Goal: Task Accomplishment & Management: Use online tool/utility

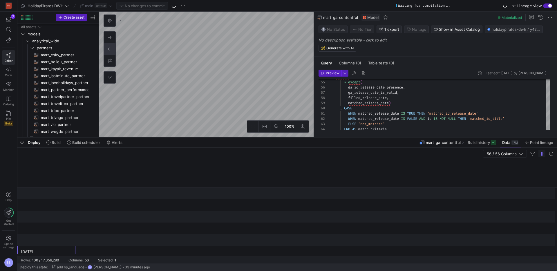
scroll to position [0, 818]
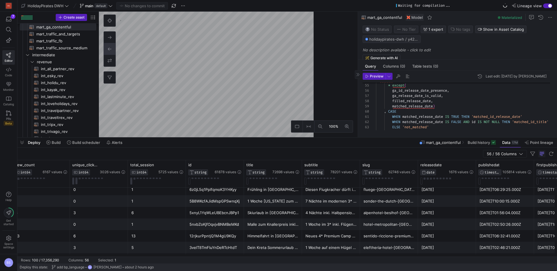
drag, startPoint x: 314, startPoint y: 59, endPoint x: 358, endPoint y: 57, distance: 44.2
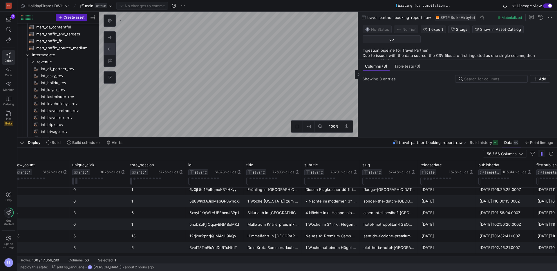
scroll to position [994, 0]
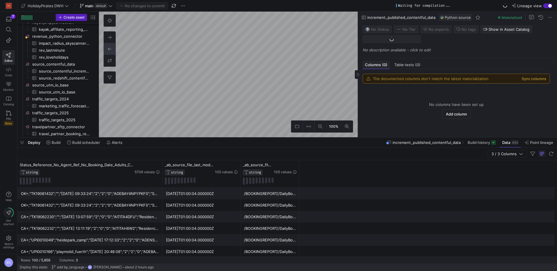
scroll to position [731, 0]
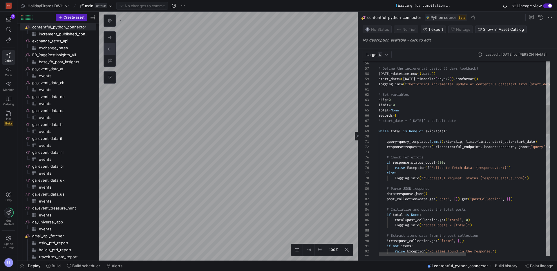
scroll to position [37, 0]
type textarea "import json import logging import pandas as pd import numpy as np import reques…"
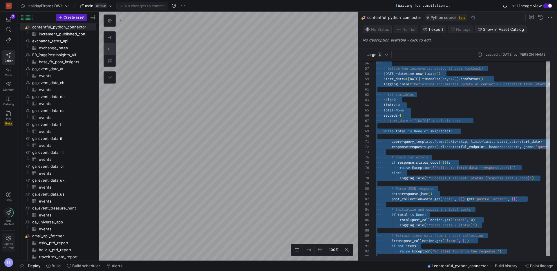
click at [12, 238] on span "Space settings" at bounding box center [8, 242] width 11 height 13
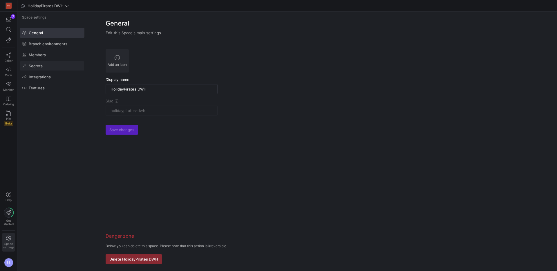
click at [46, 65] on span at bounding box center [52, 65] width 64 height 9
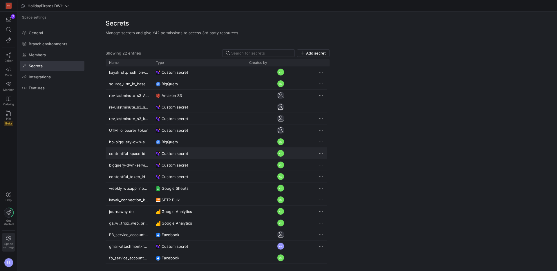
click at [150, 152] on div "contentful_space_id" at bounding box center [129, 153] width 47 height 11
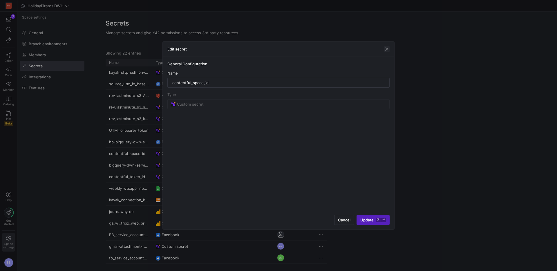
click at [386, 49] on span "button" at bounding box center [387, 49] width 6 height 6
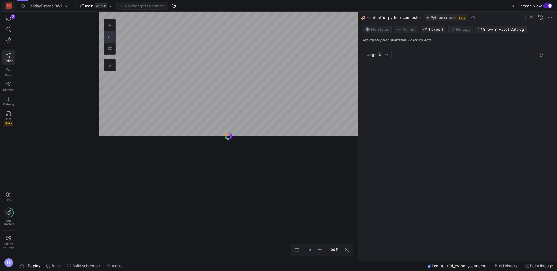
scroll to position [52, 0]
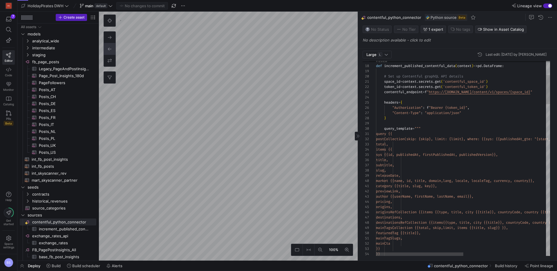
type textarea "query {{ postCollection(skip: {skip}, limit: {limit}, where: {{sys: {{published…"
drag, startPoint x: 534, startPoint y: 155, endPoint x: 410, endPoint y: 156, distance: 123.7
click at [410, 156] on span "sys {{id, publishedAt, firstPublis hedAt, publishedVersion}}," at bounding box center [437, 154] width 122 height 5
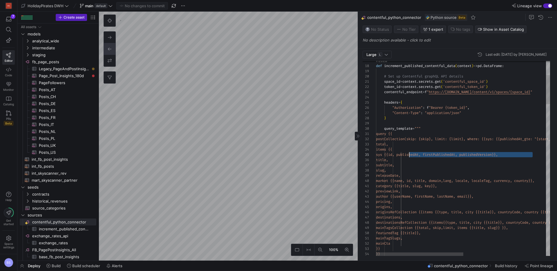
scroll to position [0, 8]
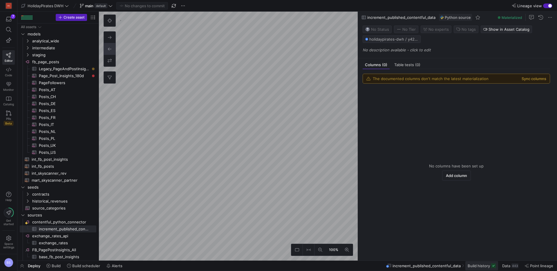
click at [479, 266] on span "Build history" at bounding box center [479, 266] width 22 height 5
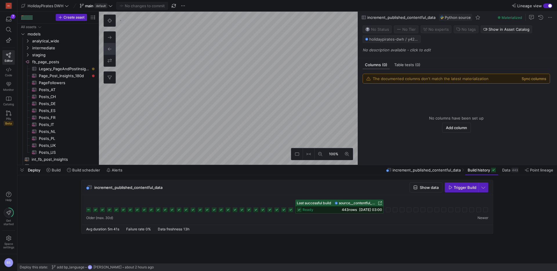
click at [292, 209] on icon at bounding box center [291, 210] width 5 height 5
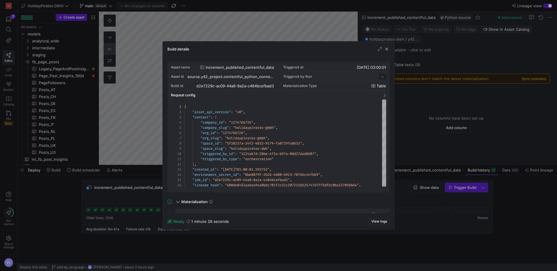
scroll to position [52, 0]
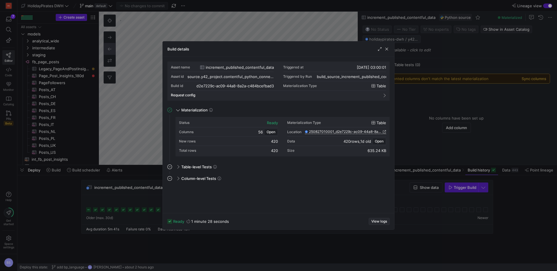
click at [377, 224] on span "button" at bounding box center [379, 221] width 20 height 6
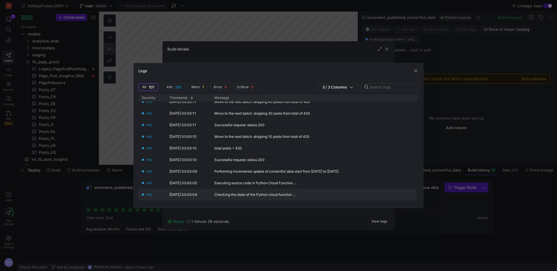
scroll to position [1065, 0]
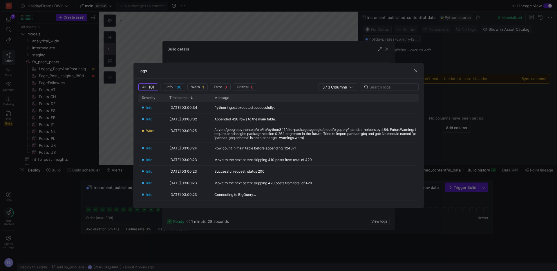
drag, startPoint x: 413, startPoint y: 71, endPoint x: 197, endPoint y: 185, distance: 244.5
click at [413, 71] on span "button" at bounding box center [416, 71] width 6 height 6
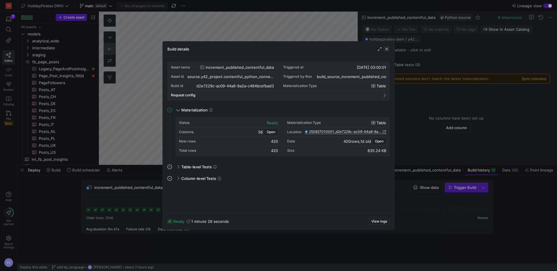
click at [389, 51] on span "button" at bounding box center [387, 49] width 6 height 6
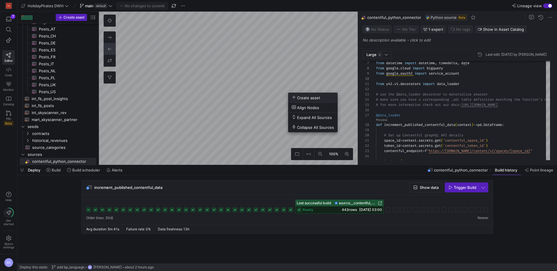
click at [312, 99] on span "Create asset" at bounding box center [306, 97] width 28 height 5
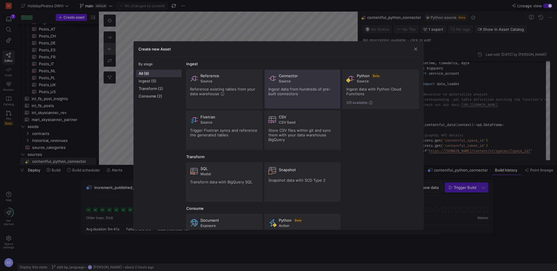
click at [299, 89] on span "Ingest data from hundreds of pre-built connectors" at bounding box center [300, 91] width 62 height 9
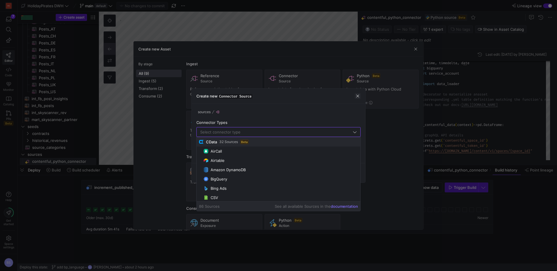
click at [358, 95] on span "button" at bounding box center [358, 96] width 6 height 6
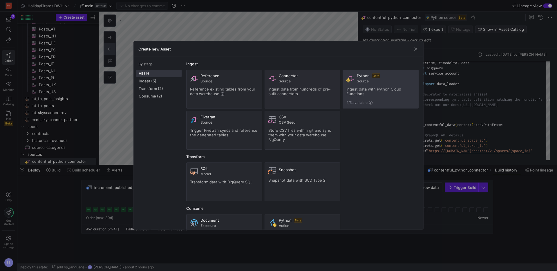
click at [373, 86] on div "Python Beta Source Ingest data with Python Cloud Functions 2/5 available" at bounding box center [381, 88] width 69 height 31
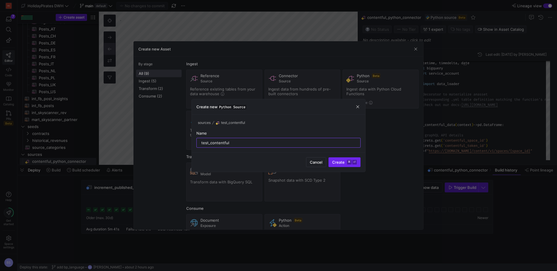
type input "test_contentful"
click at [336, 160] on span "Create ⌘ ⏎" at bounding box center [344, 162] width 25 height 5
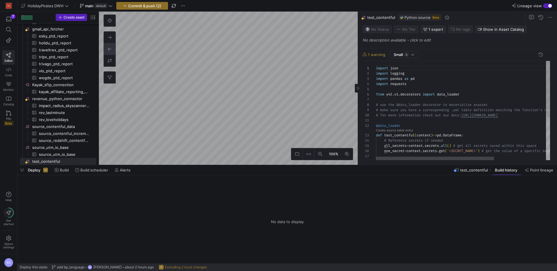
click at [376, 69] on div "# use the @data_loader decorator to materialize an asset # make sure you have a…" at bounding box center [501, 148] width 251 height 174
click at [477, 134] on div "# use the @data_loader decorator to materialize an asset # make sure you have a…" at bounding box center [501, 148] width 251 height 174
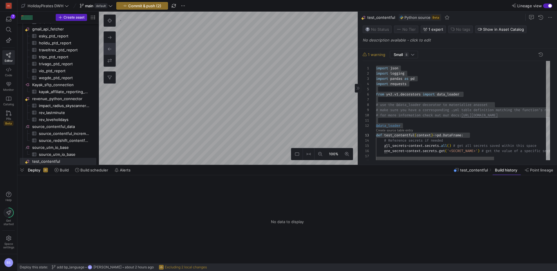
type textarea "import json import logging import pandas as pd import requests from y42.v1.deco…"
click at [430, 89] on div "# use the @data_loader decorator to materialize an asset # make sure you have a…" at bounding box center [501, 148] width 251 height 174
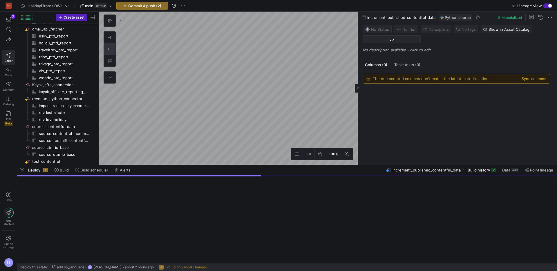
scroll to position [202, 0]
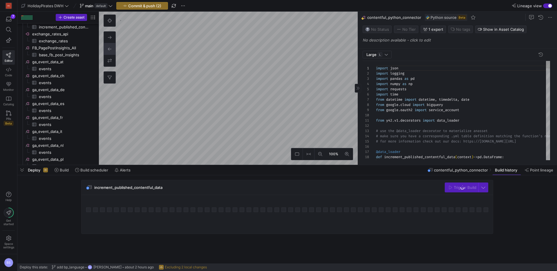
scroll to position [195, 0]
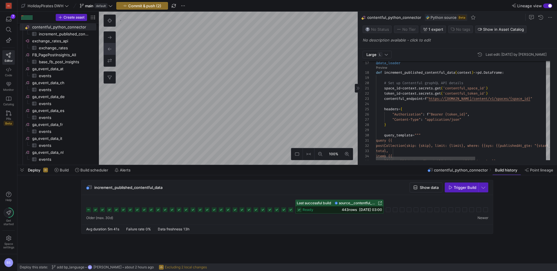
type textarea "from y42.v1.decorators import data_loader # use the @data_loader decorator to m…"
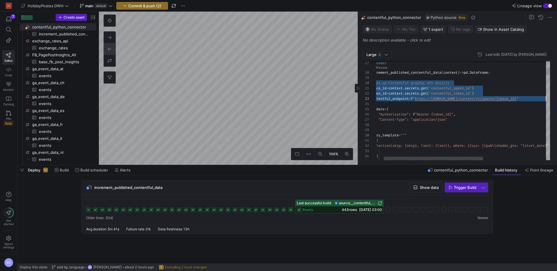
scroll to position [47, 184]
drag, startPoint x: 385, startPoint y: 83, endPoint x: 548, endPoint y: 99, distance: 164.5
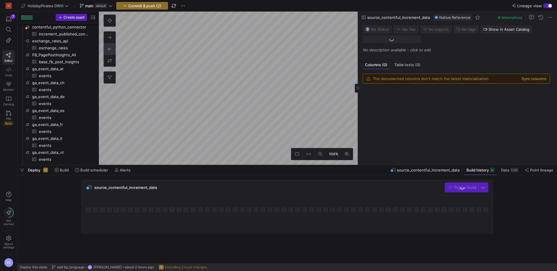
scroll to position [374, 0]
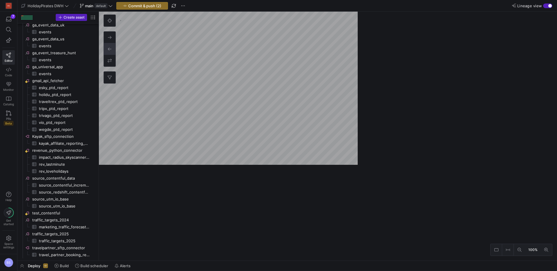
scroll to position [348, 0]
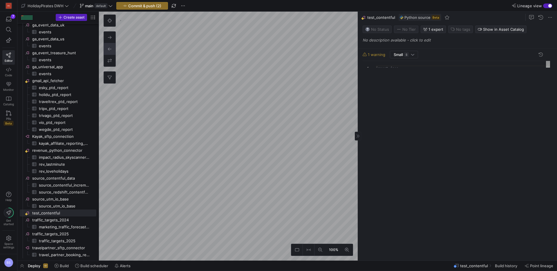
scroll to position [52, 0]
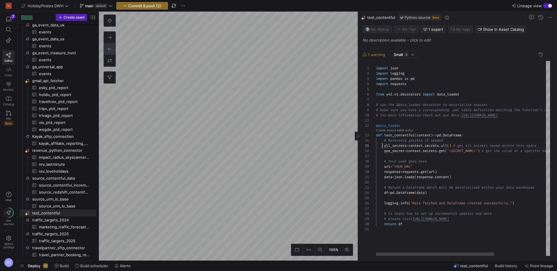
drag, startPoint x: 383, startPoint y: 148, endPoint x: 390, endPoint y: 151, distance: 7.8
click at [384, 148] on div "one_secret = context . secrets . get ( '<SECRET_NAME>' ) # get the value of a s…" at bounding box center [501, 150] width 251 height 5
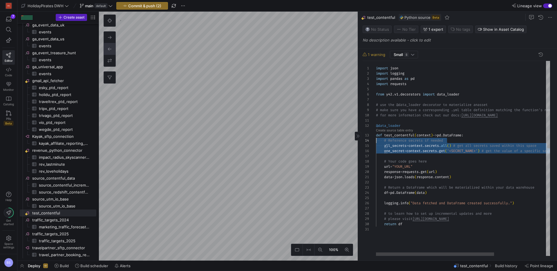
scroll to position [16, 0]
drag, startPoint x: 399, startPoint y: 157, endPoint x: 369, endPoint y: 142, distance: 33.2
click at [376, 142] on div "import json import logging import pandas as pd import requests from y42 . v1 . …" at bounding box center [501, 158] width 251 height 195
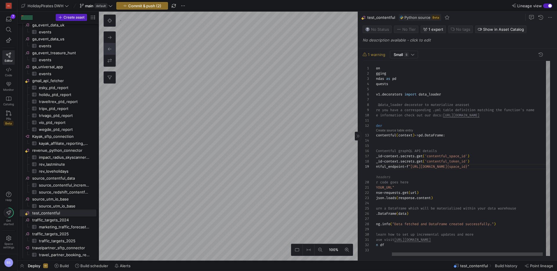
scroll to position [47, 8]
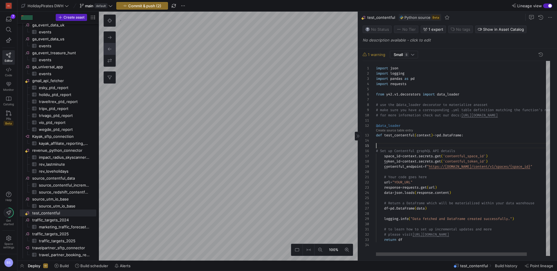
click at [390, 147] on div "import json import logging import pandas as pd import requests from y42 . v1 . …" at bounding box center [474, 158] width 196 height 195
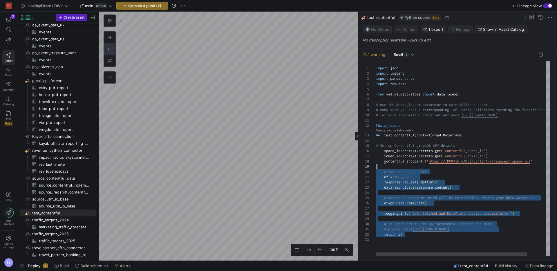
scroll to position [47, 0]
click at [355, 173] on as-split "100% 0 1 warning Small S 1 2 3 4 5 6 7 8 9 10 11 12 13 14 20 21 22 23 24 25 26 …" at bounding box center [328, 136] width 458 height 249
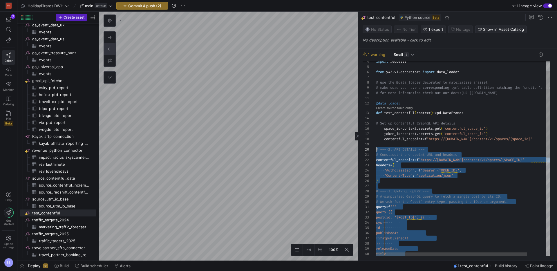
drag, startPoint x: 377, startPoint y: 150, endPoint x: 427, endPoint y: 168, distance: 52.8
click at [382, 152] on div "releaseDate title }} firstpublishedAt id publishedAt post(id: "{POST_ID}") {{ s…" at bounding box center [474, 257] width 196 height 436
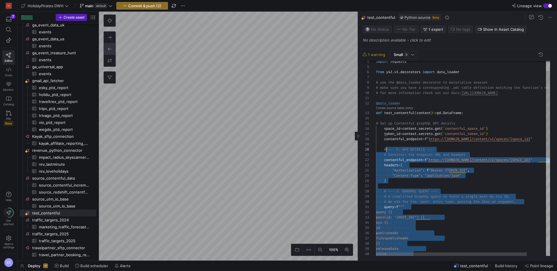
click at [425, 168] on div "releaseDate title }} firstpublishedAt id publishedAt post(id: "{POST_ID}") {{ s…" at bounding box center [474, 257] width 196 height 436
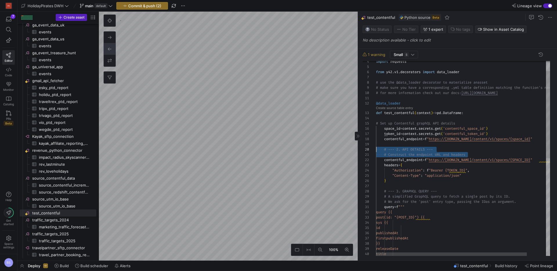
scroll to position [47, 0]
drag, startPoint x: 447, startPoint y: 154, endPoint x: 364, endPoint y: 152, distance: 82.5
click at [376, 152] on div "releaseDate title }} firstpublishedAt id publishedAt post(id: "{POST_ID}") {{ s…" at bounding box center [474, 257] width 196 height 436
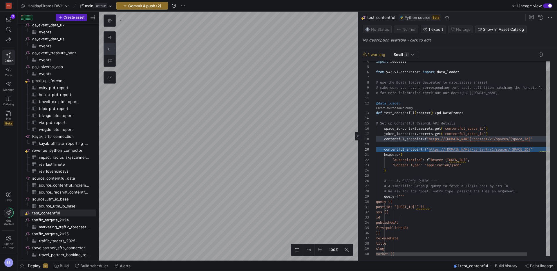
drag, startPoint x: 491, startPoint y: 150, endPoint x: 321, endPoint y: 149, distance: 169.2
click at [376, 149] on div "releaseDate title }} firstpublishedAt id publishedAt post(id: "{POST_ID}") {{ s…" at bounding box center [474, 251] width 196 height 425
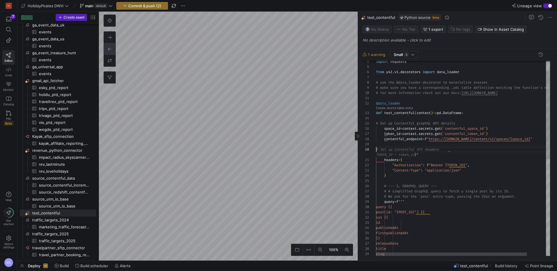
click at [386, 148] on span "# Set up Contentful API headers" at bounding box center [407, 149] width 63 height 5
click at [386, 152] on div "releaseDate title }} firstpublishedAt id publishedAt post(id: "{POST_ID}") {{ s…" at bounding box center [474, 254] width 196 height 430
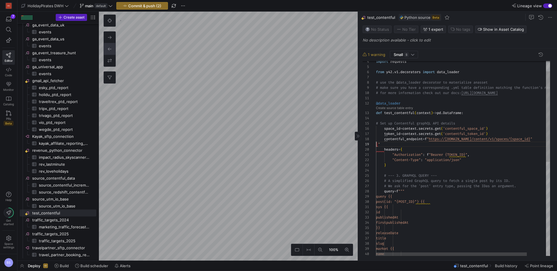
scroll to position [42, 0]
click at [394, 147] on div "releaseDate title }} firstpublishedAt id publishedAt post(id: "{POST_ID}") {{ s…" at bounding box center [474, 251] width 196 height 425
drag, startPoint x: 403, startPoint y: 146, endPoint x: 372, endPoint y: 146, distance: 31.6
click at [376, 146] on div "releaseDate title }} firstpublishedAt id publishedAt post(id: "{POST_ID}") {{ s…" at bounding box center [474, 249] width 196 height 420
click at [427, 181] on div "releaseDate title }} firstpublishedAt id publishedAt post(id: "{POST_ID}") {{ s…" at bounding box center [474, 249] width 196 height 420
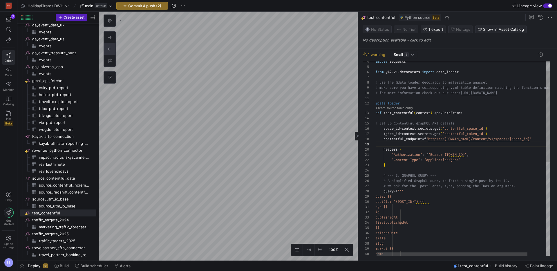
scroll to position [26, 50]
click at [394, 136] on div "releaseDate title }} firstpublishedAt id publishedAt post(id: "{POST_ID}") {{ s…" at bounding box center [474, 249] width 196 height 420
click at [455, 156] on div "releaseDate title }} firstpublishedAt id publishedAt post(id: "{POST_ID}") {{ s…" at bounding box center [474, 249] width 196 height 420
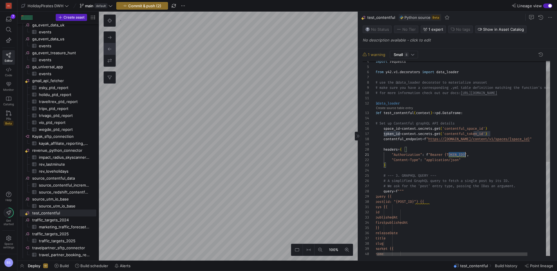
click at [455, 156] on div "releaseDate title }} firstpublishedAt id publishedAt post(id: "{POST_ID}") {{ s…" at bounding box center [474, 249] width 196 height 420
click at [395, 146] on div "releaseDate title }} firstpublishedAt id publishedAt post(id: "{POST_ID}") {{ s…" at bounding box center [474, 249] width 196 height 420
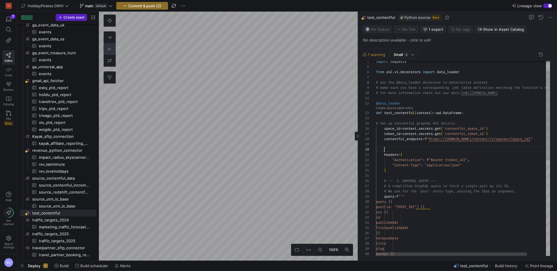
scroll to position [0, 8]
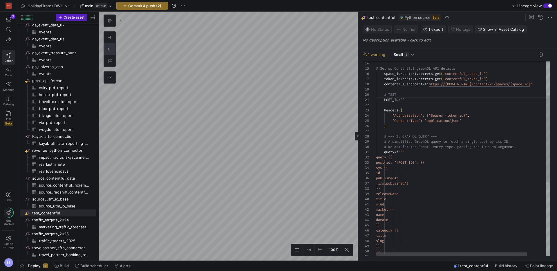
click at [407, 100] on div "releaseDate title }} firstpublishedAt id publishedAt post(id: "{POST_ID}") {{ s…" at bounding box center [474, 202] width 196 height 436
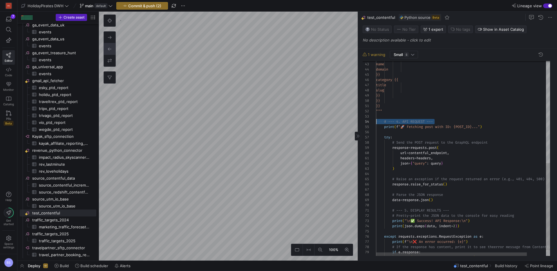
scroll to position [16, 0]
drag, startPoint x: 451, startPoint y: 123, endPoint x: 371, endPoint y: 121, distance: 80.1
click at [376, 121] on div "market {{ name domain }} category {{ title slug }} }} }} """ # --- 4. API REQUE…" at bounding box center [474, 51] width 196 height 436
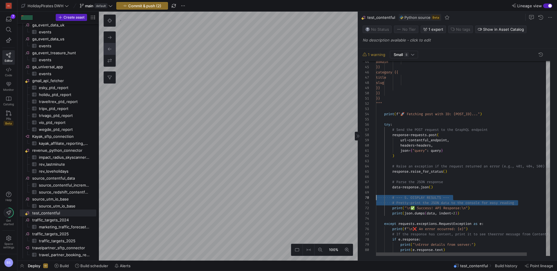
scroll to position [47, 0]
drag, startPoint x: 514, startPoint y: 203, endPoint x: 345, endPoint y: 198, distance: 169.3
click at [376, 198] on div "}} category {{ title slug }} }} }} """ print ( f "🚀 Fetching post with ID: {POS…" at bounding box center [474, 41] width 196 height 430
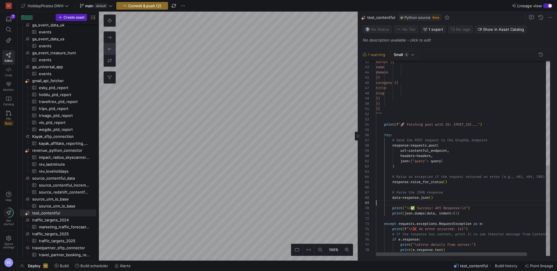
scroll to position [42, 0]
click at [465, 220] on div "}} category {{ title slug }} }} }} """ print ( f "🚀 Fetching post with ID: {POS…" at bounding box center [474, 48] width 196 height 425
click at [456, 248] on div "}} category {{ title slug }} }} }} """ print ( f "🚀 Fetching post with ID: {POS…" at bounding box center [474, 46] width 196 height 420
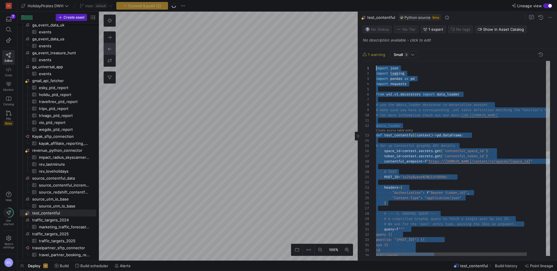
click at [376, 70] on div "publishedAt query {{ post(id: "{POST_ID}") {{ sys {{ id # A simplified GraphQL …" at bounding box center [474, 271] width 196 height 420
click at [420, 171] on div "publishedAt query {{ post(id: "{POST_ID}") {{ sys {{ id # A simplified GraphQL …" at bounding box center [474, 271] width 196 height 420
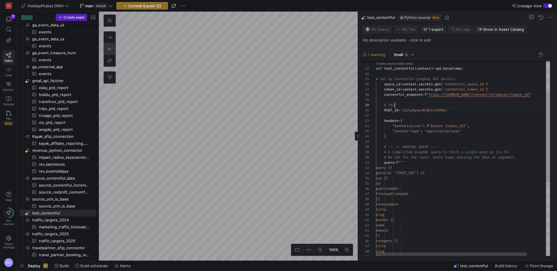
scroll to position [47, 21]
click at [456, 193] on div "publishedAt query {{ post(id: "{POST_ID}") {{ sys {{ id # A simplified GraphQL …" at bounding box center [474, 204] width 196 height 420
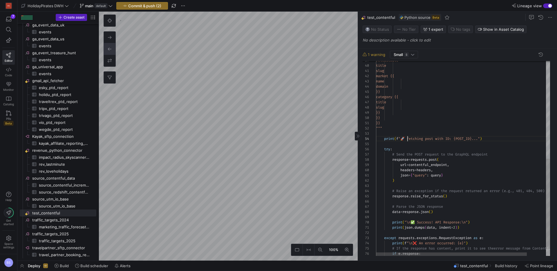
click at [409, 139] on div "releaseDate title slug market {{ name domain }} category {{ title slug }} }} }}…" at bounding box center [474, 60] width 196 height 420
drag, startPoint x: 476, startPoint y: 185, endPoint x: 406, endPoint y: 168, distance: 72.7
click at [475, 185] on div at bounding box center [474, 185] width 196 height 5
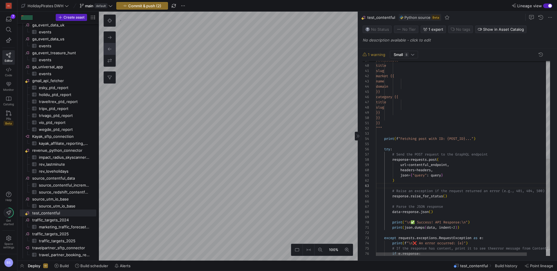
click at [385, 148] on div "releaseDate title slug market {{ name domain }} category {{ title slug }} }} }}…" at bounding box center [474, 60] width 196 height 420
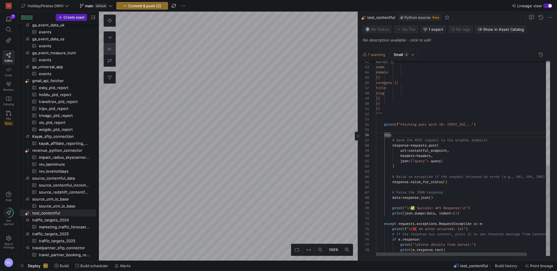
click at [452, 250] on div "market {{ name domain }} category {{ title slug }} }} }} """ print ( f "Fetchin…" at bounding box center [474, 46] width 196 height 420
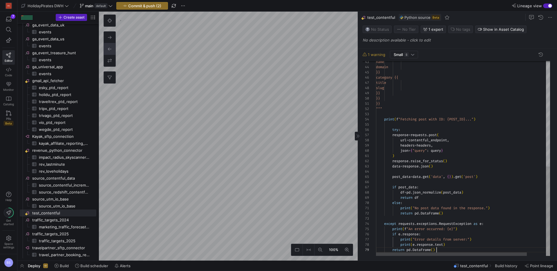
scroll to position [42, 61]
click at [392, 129] on div "name domain }} category {{ title slug }} }} }} """ print ( f "Fetching post wit…" at bounding box center [474, 43] width 196 height 425
click at [446, 248] on div "name domain }} category {{ title slug }} }} }} """ print ( f "Fetching post wit…" at bounding box center [474, 43] width 196 height 425
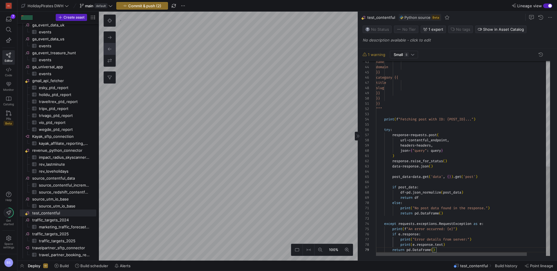
click at [474, 203] on div "name domain }} category {{ title slug }} }} }} """ print ( f "Fetching post wit…" at bounding box center [474, 43] width 196 height 425
type textarea ") response.raise_for_status() data = response.json() post_data = data.get('data…"
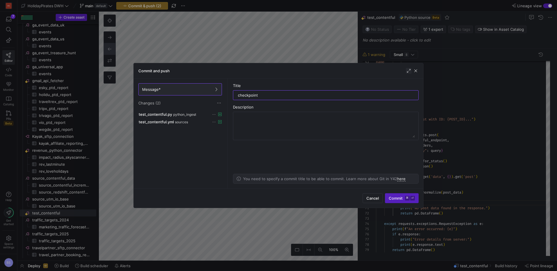
drag, startPoint x: 415, startPoint y: 71, endPoint x: 408, endPoint y: 71, distance: 7.0
click at [412, 71] on div at bounding box center [412, 71] width 13 height 6
click at [417, 71] on span "button" at bounding box center [416, 71] width 6 height 6
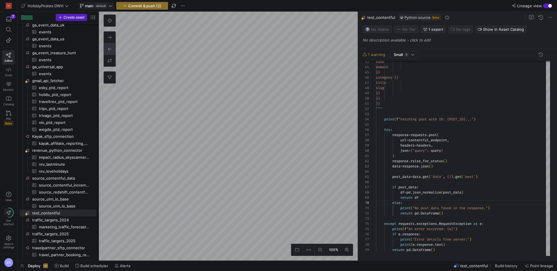
click at [92, 6] on span "main" at bounding box center [89, 5] width 8 height 5
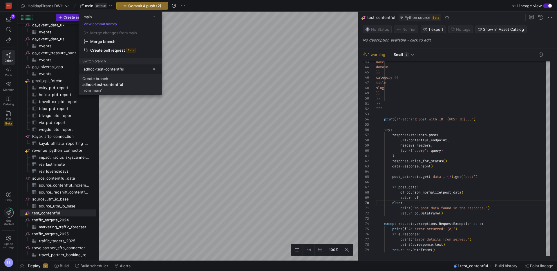
type input "adhoc-test-contentful"
click at [112, 86] on div "adhoc-test-contentful" at bounding box center [102, 84] width 41 height 5
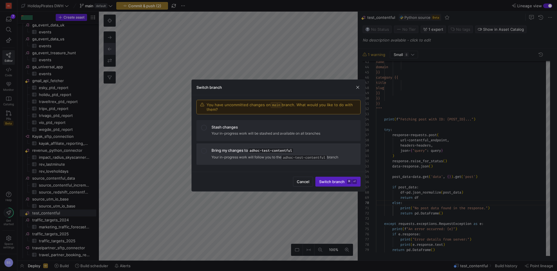
click at [237, 152] on div "Bring my changes to adhoc-test-contentful" at bounding box center [284, 150] width 145 height 5
click at [325, 177] on span "submit" at bounding box center [338, 181] width 45 height 9
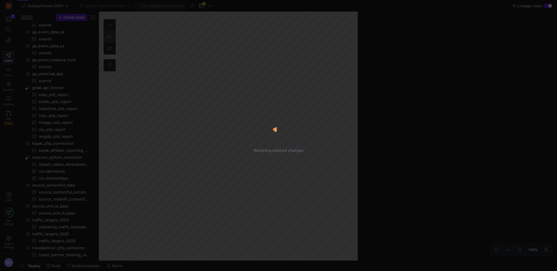
scroll to position [341, 0]
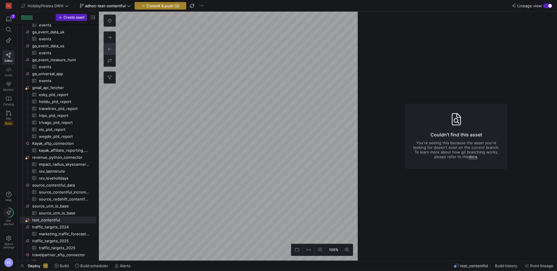
click at [157, 4] on span "Commit & push (2)" at bounding box center [163, 5] width 33 height 5
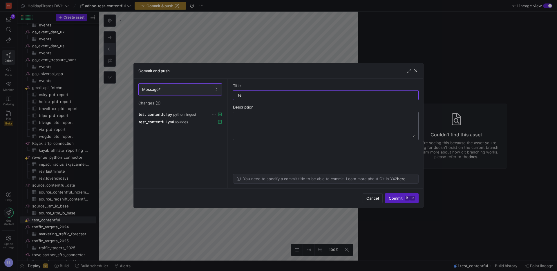
type input "t"
type input "checkpoint"
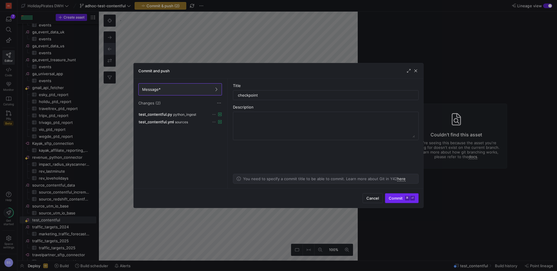
click at [396, 198] on span "Commit ⌘ ⏎" at bounding box center [402, 198] width 26 height 5
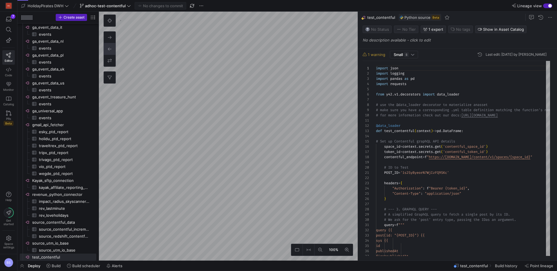
scroll to position [52, 0]
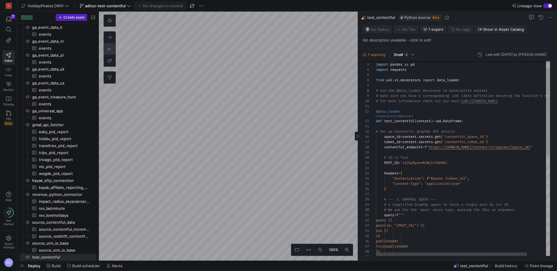
click at [400, 117] on link "Create source table entry" at bounding box center [394, 116] width 37 height 3
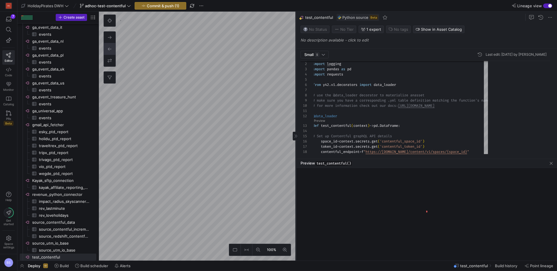
click at [262, 113] on as-split "100% 0 Small S Last edit: Thursday 28 August 2025 by Boris Salvati 12 13 14 15 …" at bounding box center [328, 136] width 458 height 249
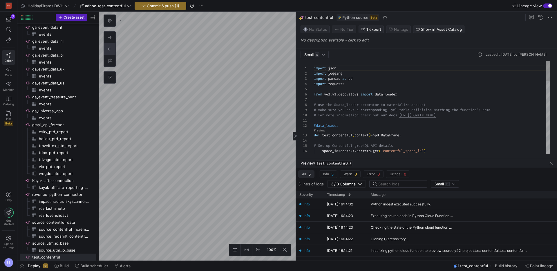
scroll to position [0, 0]
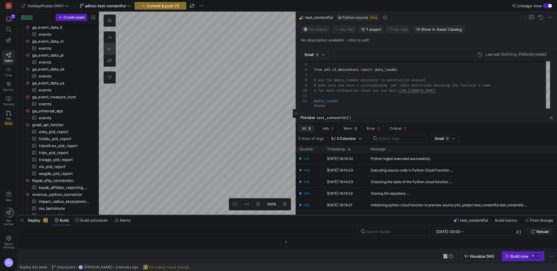
scroll to position [0, 17]
drag, startPoint x: 246, startPoint y: 261, endPoint x: 253, endPoint y: 214, distance: 47.9
click at [253, 214] on div at bounding box center [287, 215] width 540 height 2
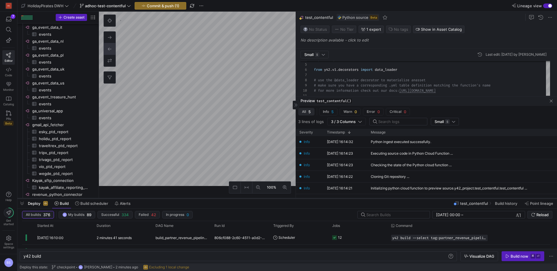
drag, startPoint x: 261, startPoint y: 215, endPoint x: 261, endPoint y: 199, distance: 15.4
click at [261, 199] on div at bounding box center [287, 198] width 540 height 2
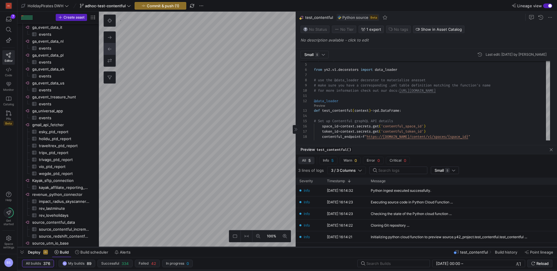
drag, startPoint x: 337, startPoint y: 199, endPoint x: 338, endPoint y: 247, distance: 48.8
click at [338, 247] on div at bounding box center [287, 247] width 540 height 2
click at [387, 190] on div "Python ingest executed successfully." at bounding box center [401, 191] width 60 height 4
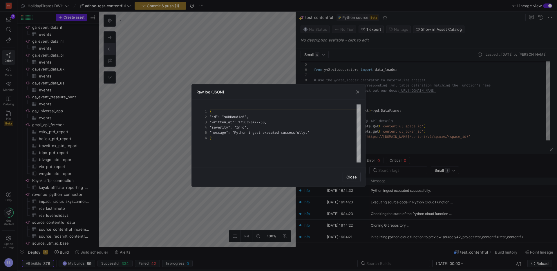
scroll to position [26, 0]
click at [349, 178] on span "Close" at bounding box center [352, 177] width 10 height 5
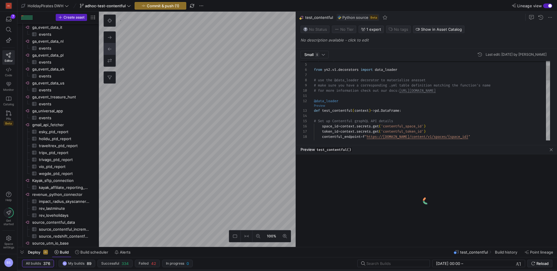
scroll to position [0, 0]
click at [322, 107] on link "Preview" at bounding box center [319, 105] width 11 height 3
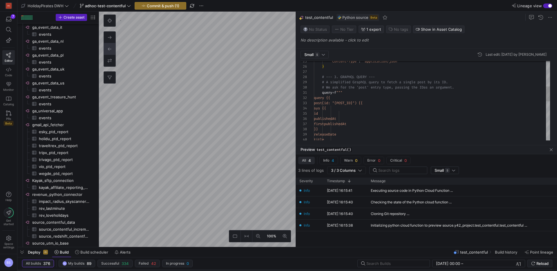
click at [330, 93] on div "releaseDate title }} publishedAt firstpublishedAt sys {{ id post(id: "{POST_ID}…" at bounding box center [432, 137] width 236 height 427
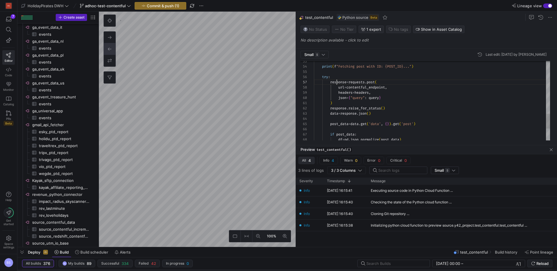
type textarea ") response.raise_for_status() data = response.json() post_data = data.get('data…"
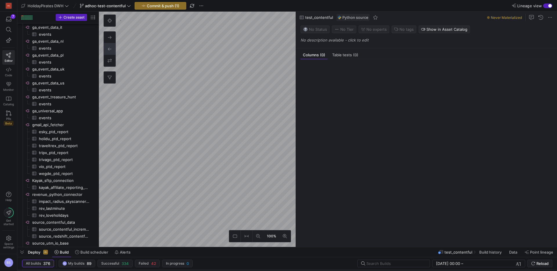
scroll to position [327, 0]
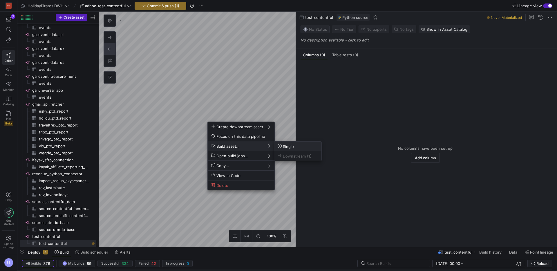
click at [291, 148] on span "Single" at bounding box center [286, 146] width 16 height 5
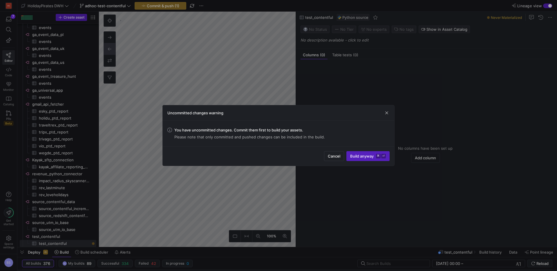
click at [367, 152] on span "submit" at bounding box center [368, 156] width 43 height 9
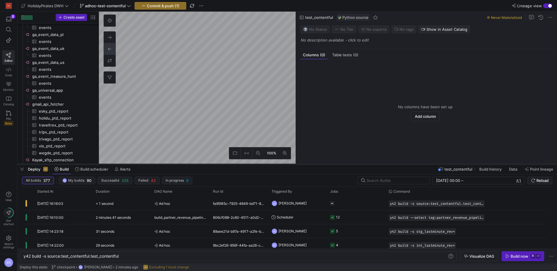
drag, startPoint x: 288, startPoint y: 246, endPoint x: 297, endPoint y: 162, distance: 84.7
click at [297, 163] on div at bounding box center [287, 164] width 540 height 2
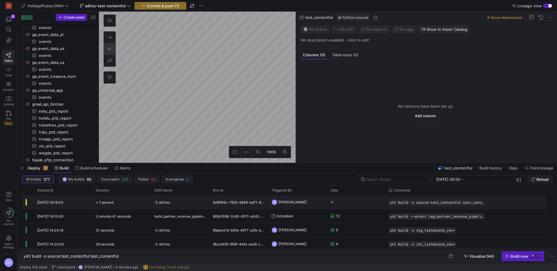
click at [165, 201] on span "Ad hoc" at bounding box center [180, 203] width 52 height 14
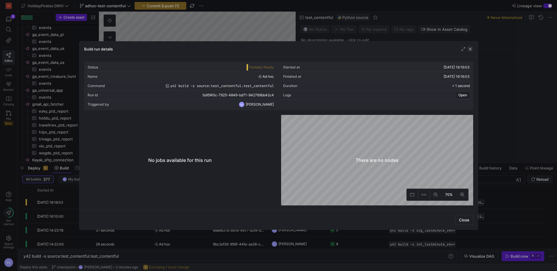
click at [472, 51] on span "button" at bounding box center [471, 49] width 6 height 6
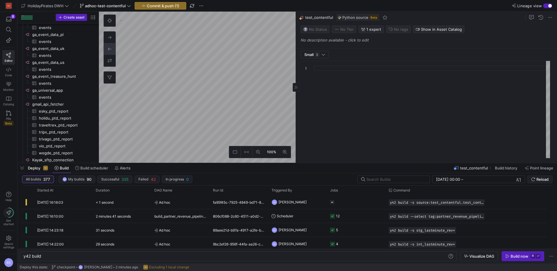
type textarea "y42 build"
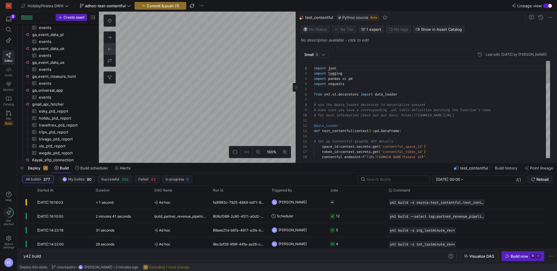
scroll to position [404, 0]
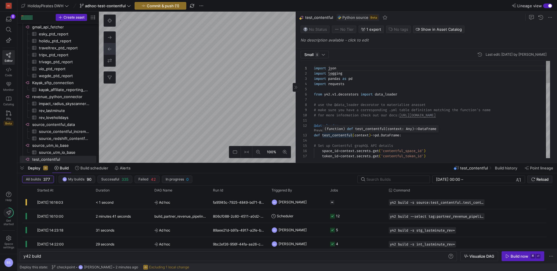
type textarea "@data_loader def test_contentful(context) -> pd.DataFrame: # Set up Contentful …"
click at [342, 135] on div "import json import logging import pandas as pd import requests from y42 . v1 . …" at bounding box center [432, 274] width 236 height 427
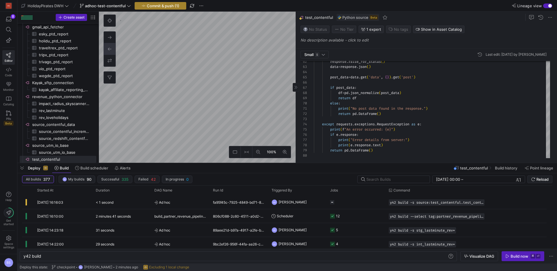
click at [165, 5] on span "Commit & push (1)" at bounding box center [163, 5] width 33 height 5
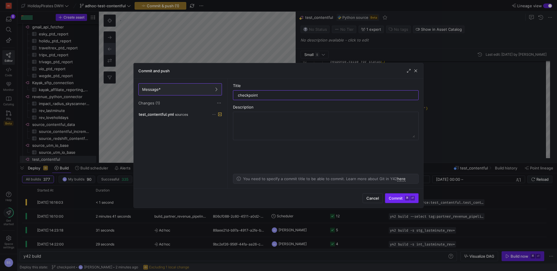
type input "checkpoint"
click at [397, 200] on span "Commit ⌘ ⏎" at bounding box center [402, 198] width 26 height 5
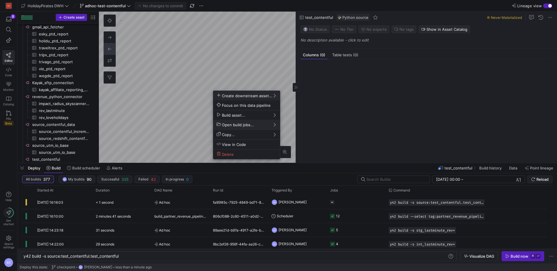
scroll to position [411, 0]
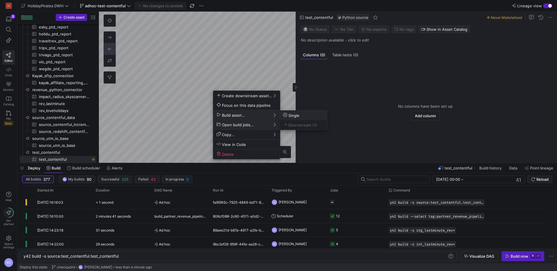
click at [291, 118] on button "Single" at bounding box center [303, 116] width 47 height 10
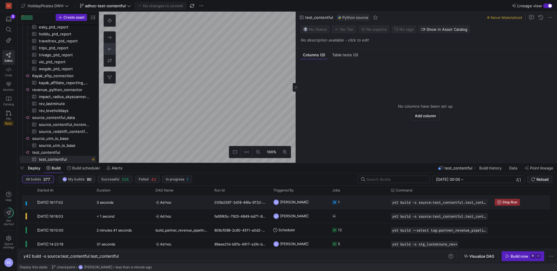
click at [259, 200] on div "035b2397-3d18-46fa-9732-ad4d431fcbc4" at bounding box center [240, 202] width 59 height 14
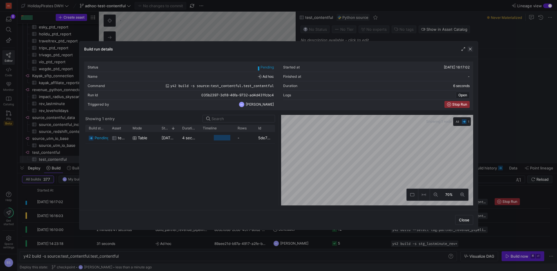
click at [472, 48] on span "button" at bounding box center [471, 49] width 6 height 6
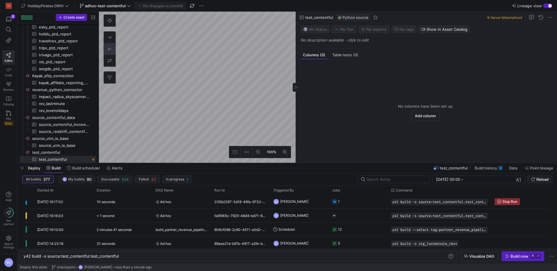
type textarea "y42 build"
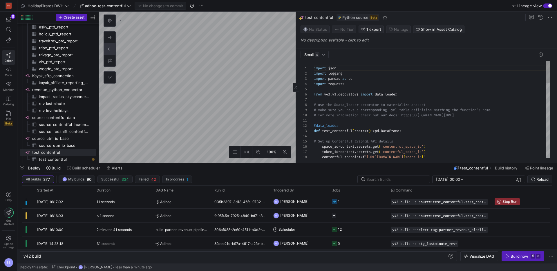
scroll to position [52, 0]
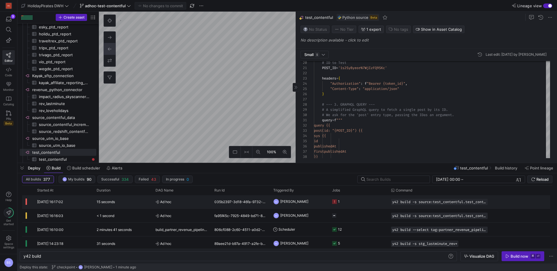
click at [284, 203] on span "[PERSON_NAME]" at bounding box center [294, 202] width 28 height 14
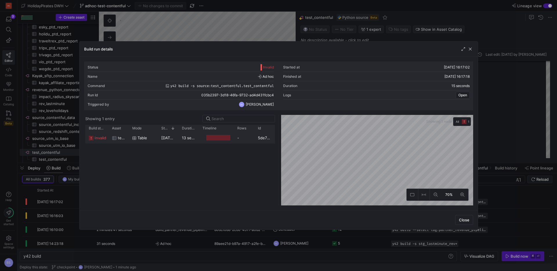
click at [132, 140] on div "Table" at bounding box center [143, 137] width 22 height 11
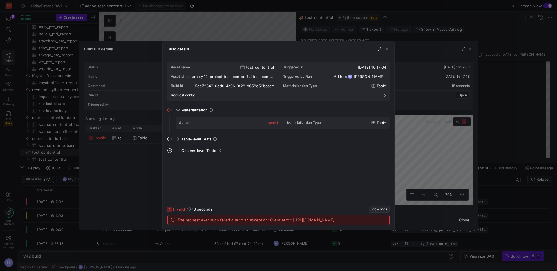
click at [372, 207] on span "View logs" at bounding box center [380, 209] width 16 height 4
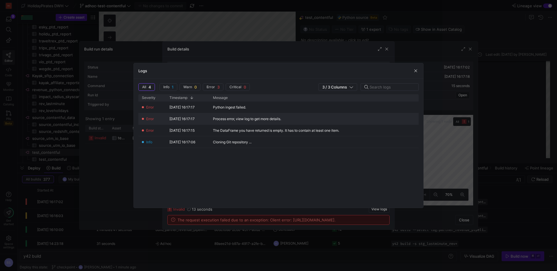
click at [312, 123] on div "Process error, view log to get more details." at bounding box center [281, 118] width 142 height 11
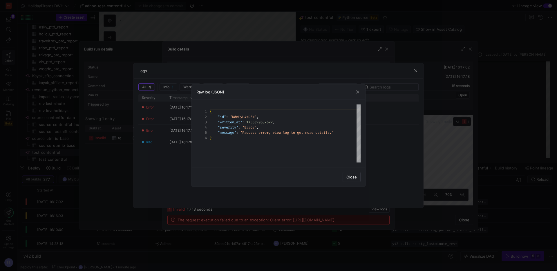
scroll to position [26, 0]
drag, startPoint x: 358, startPoint y: 92, endPoint x: 393, endPoint y: 77, distance: 38.8
click at [359, 91] on span "button" at bounding box center [358, 92] width 6 height 6
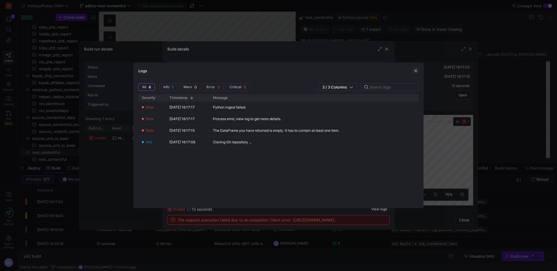
click at [415, 71] on span "button" at bounding box center [416, 71] width 6 height 6
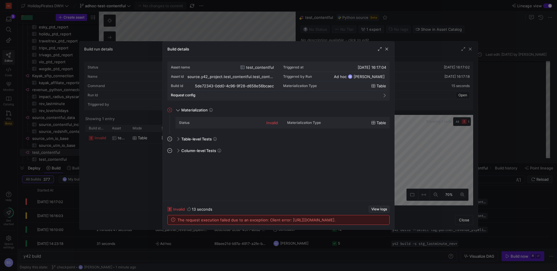
click at [375, 207] on span "View logs" at bounding box center [380, 209] width 16 height 4
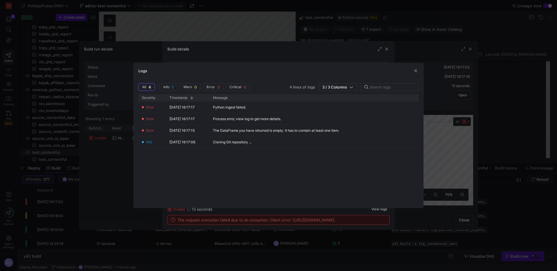
drag, startPoint x: 414, startPoint y: 71, endPoint x: 394, endPoint y: 50, distance: 28.4
click at [413, 70] on span "button" at bounding box center [416, 71] width 6 height 6
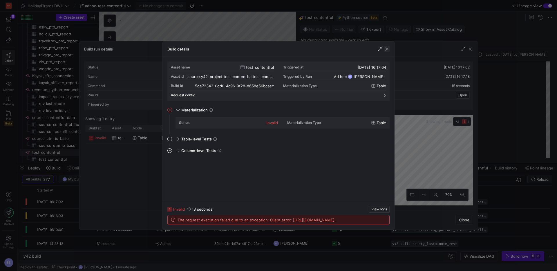
click at [388, 50] on span "button" at bounding box center [387, 49] width 6 height 6
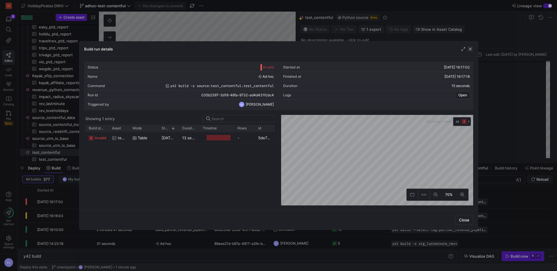
click at [470, 49] on span "button" at bounding box center [471, 49] width 6 height 6
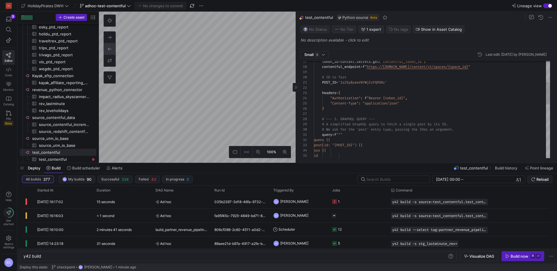
scroll to position [0, 29]
click at [344, 83] on div "# ID to Test POST_ID = '1s2SyByeorN7WjIzFQ9SKc' headers = { "Authorization" : f…" at bounding box center [432, 179] width 236 height 427
click at [415, 109] on div "# ID to Test POST_ID = "1s2SyByeorN7WjIzFQ9SKc" headers = { "Authorization" : f…" at bounding box center [432, 179] width 236 height 427
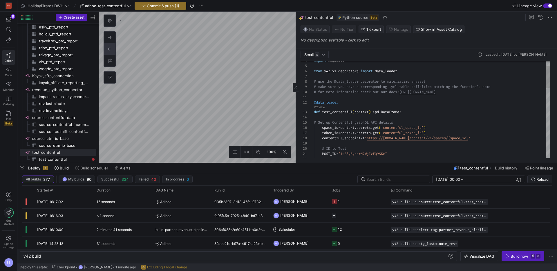
click at [323, 105] on span "Preview" at bounding box center [320, 106] width 13 height 5
click at [321, 107] on link "Preview" at bounding box center [319, 107] width 11 height 3
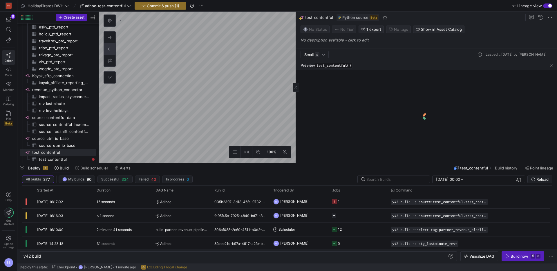
type textarea "POST_ID = "1s2SyByeorN7WjIzFQ9SKc" headers = { "Authorization": f"Bearer {token…"
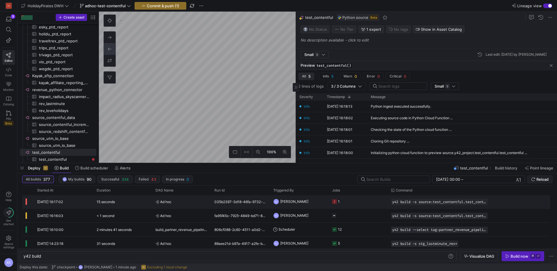
click at [248, 204] on div "035b2397-3d18-46fa-9732-ad4d431fcbc4" at bounding box center [240, 202] width 59 height 14
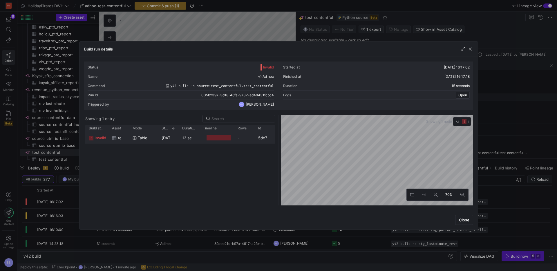
click at [194, 138] on y42-duration "13 seconds" at bounding box center [192, 138] width 21 height 5
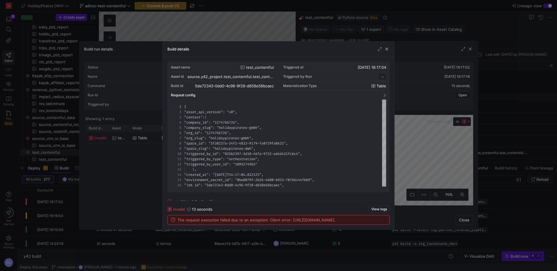
scroll to position [52, 0]
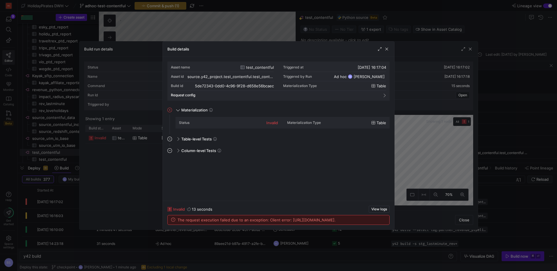
drag, startPoint x: 385, startPoint y: 50, endPoint x: 420, endPoint y: 48, distance: 35.2
click at [385, 50] on span "button" at bounding box center [387, 49] width 6 height 6
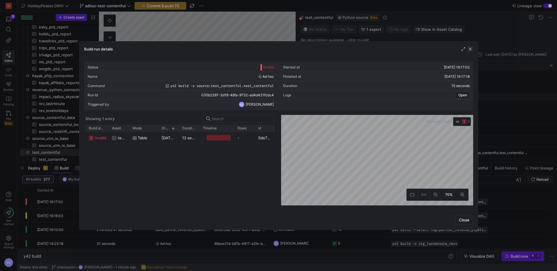
drag, startPoint x: 470, startPoint y: 49, endPoint x: 464, endPoint y: 50, distance: 6.2
click at [469, 49] on span "button" at bounding box center [471, 49] width 6 height 6
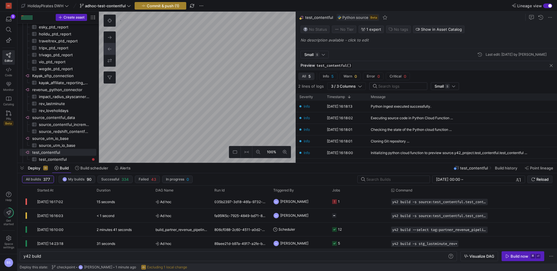
click at [166, 4] on span "Commit & push (1)" at bounding box center [163, 5] width 33 height 5
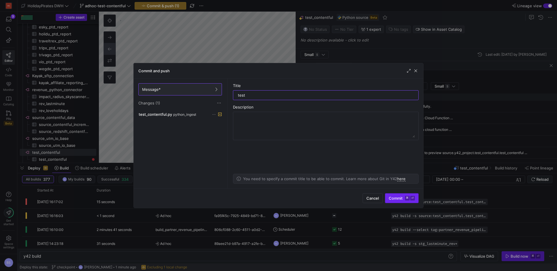
type input "test"
click at [396, 195] on span "submit" at bounding box center [401, 198] width 33 height 9
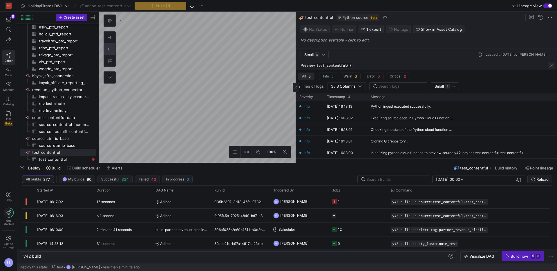
click at [553, 67] on span "button" at bounding box center [551, 65] width 7 height 7
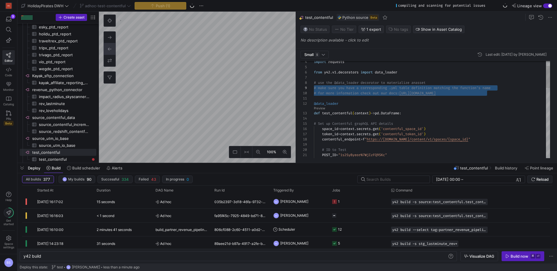
scroll to position [37, 0]
drag, startPoint x: 491, startPoint y: 99, endPoint x: 303, endPoint y: 83, distance: 188.5
click at [314, 83] on div "# for more information check out our docs: https://www.y42.com/docs/python-sour…" at bounding box center [432, 252] width 236 height 427
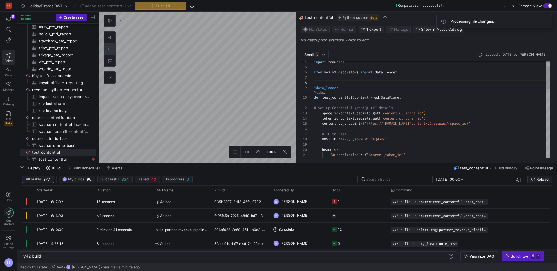
type textarea "import json import logging import pandas as pd import requests from y42.v1.deco…"
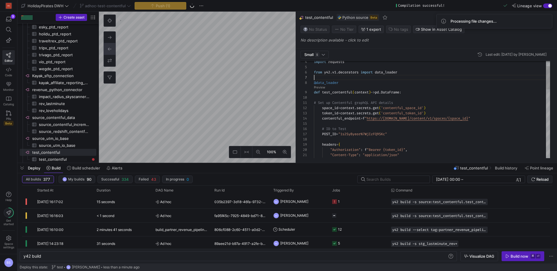
scroll to position [31, 0]
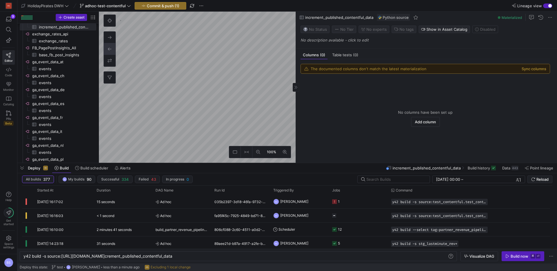
scroll to position [202, 0]
type textarea "y42 build"
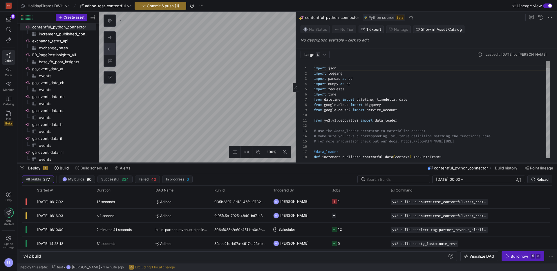
scroll to position [52, 0]
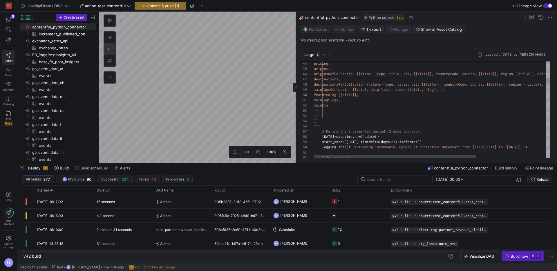
type textarea "query {{ postCollection(skip: {skip}, limit: {limit}, where: {{sys: {{published…"
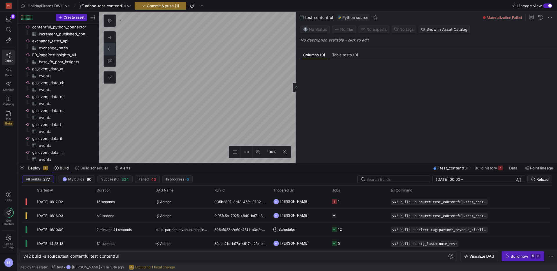
scroll to position [411, 0]
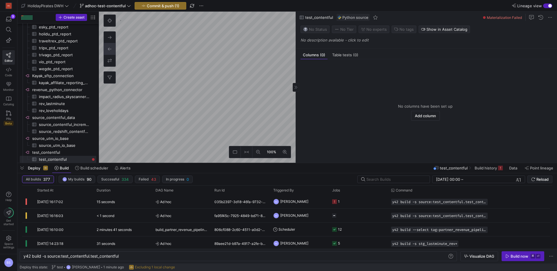
type textarea "y42 build"
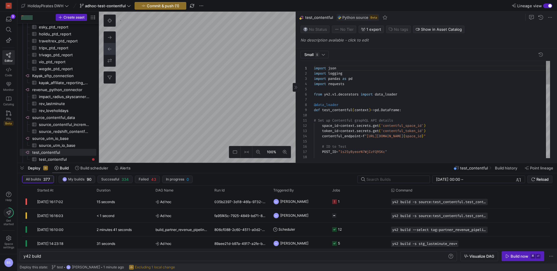
scroll to position [52, 0]
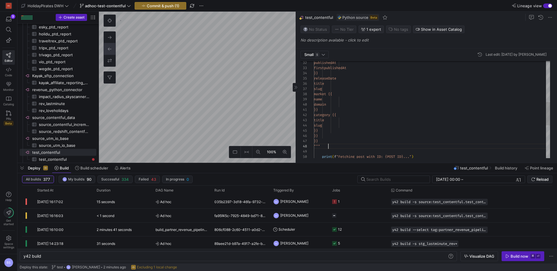
click at [331, 145] on div """"" at bounding box center [432, 146] width 236 height 5
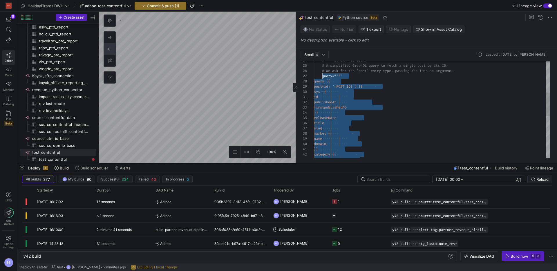
click at [322, 77] on div "publishedAt firstpublishedAt }} releaseDate title slug market {{ name domain }}…" at bounding box center [432, 132] width 236 height 406
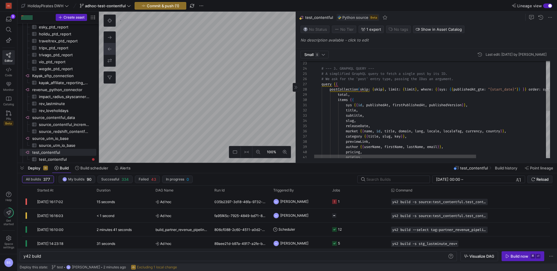
scroll to position [31, 8]
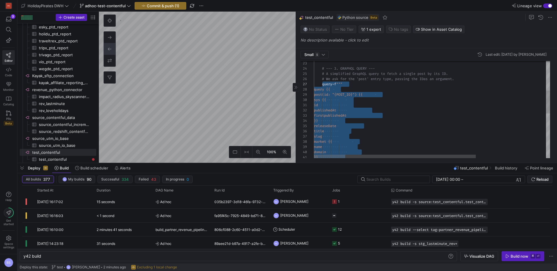
click at [322, 90] on div "}} firstpublishedAt id publishedAt post(id: "{POST_ID}") {{ sys {{ query {{ que…" at bounding box center [483, 142] width 338 height 410
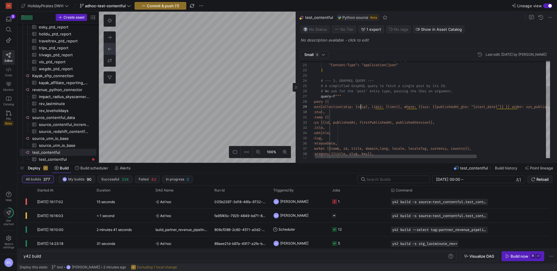
click at [361, 107] on div "title, items {{ sys {{id, publishedAt, firstPublis hedAt, publishedVersion}}, p…" at bounding box center [482, 167] width 338 height 436
click at [422, 108] on span "}, where: {{sys: {{publishedAt_gte: "{start_date}"" at bounding box center [449, 106] width 102 height 5
click at [415, 107] on div "title, items {{ sys {{id, publishedAt, firstPublis hedAt, publishedVersion}}, p…" at bounding box center [482, 167] width 338 height 436
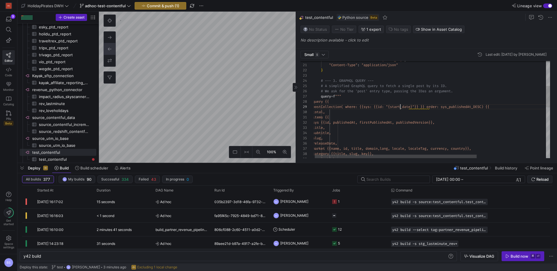
scroll to position [42, 88]
click at [424, 108] on div "title, items {{ sys {{id, publishedAt, firstPublis hedAt, publishedVersion}}, p…" at bounding box center [482, 167] width 338 height 436
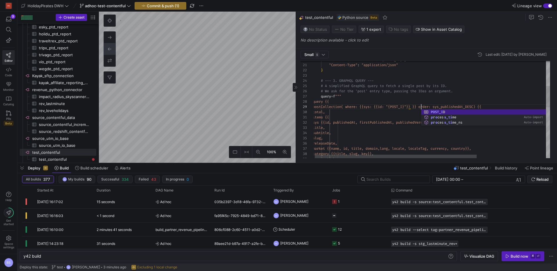
scroll to position [42, 111]
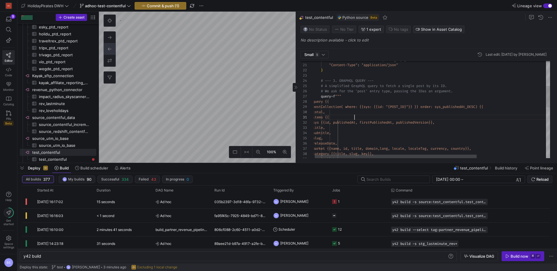
click at [412, 116] on div "title, items {{ sys {{id, publishedAt, firstPublis hedAt, publishedVersion}}, p…" at bounding box center [482, 167] width 338 height 436
type textarea "items {{ sys {{id, publishedAt, firstPublishedAt, publishedVersion}}, title, su…"
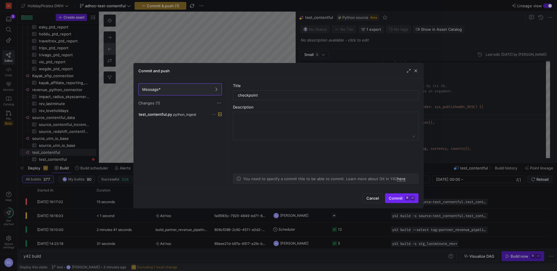
click at [404, 202] on span "submit" at bounding box center [401, 198] width 33 height 9
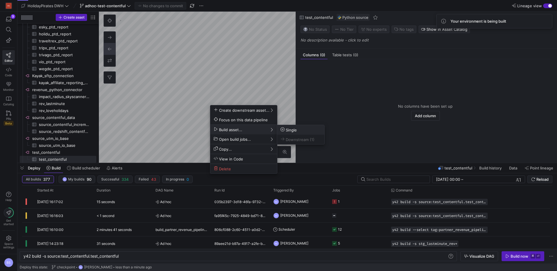
click at [290, 130] on span "Single" at bounding box center [289, 129] width 16 height 5
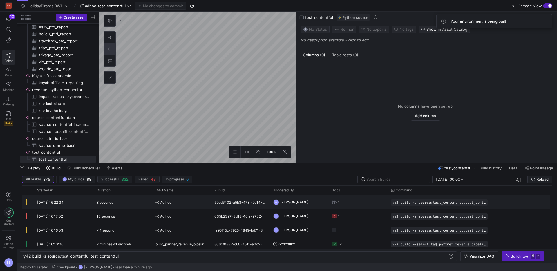
click at [169, 208] on span "Ad hoc" at bounding box center [182, 203] width 52 height 14
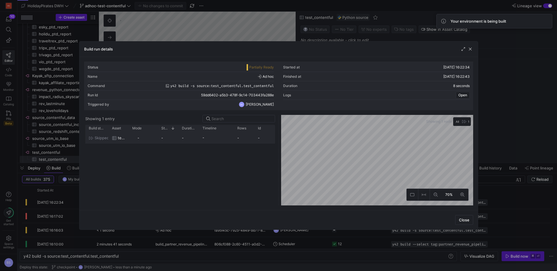
click at [158, 136] on div "-" at bounding box center [168, 137] width 21 height 11
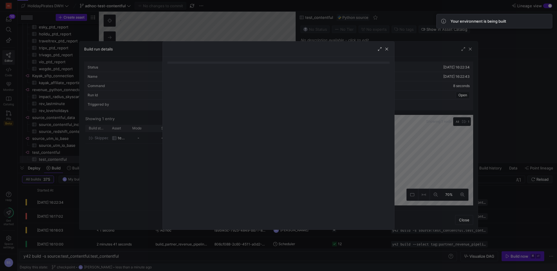
drag, startPoint x: 388, startPoint y: 50, endPoint x: 443, endPoint y: 44, distance: 55.5
click at [389, 50] on span "button" at bounding box center [387, 49] width 6 height 6
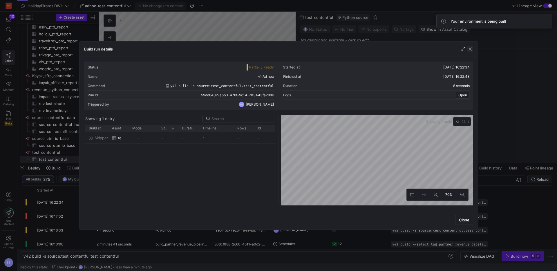
click at [469, 49] on span "button" at bounding box center [471, 49] width 6 height 6
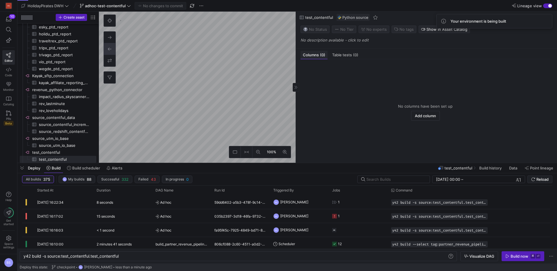
type textarea "y42 build"
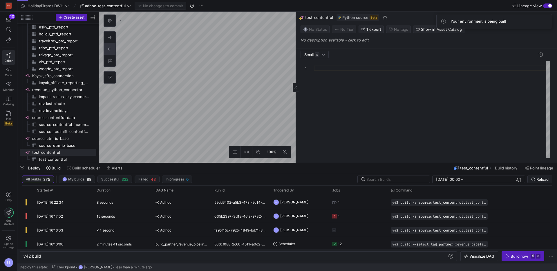
scroll to position [52, 0]
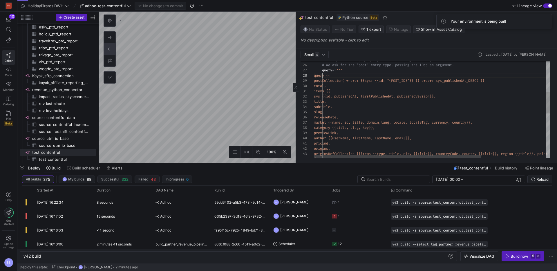
click at [323, 75] on div "# A simplified GraphQL query to fetch a single pos t by its ID. # We ask for th…" at bounding box center [478, 141] width 328 height 436
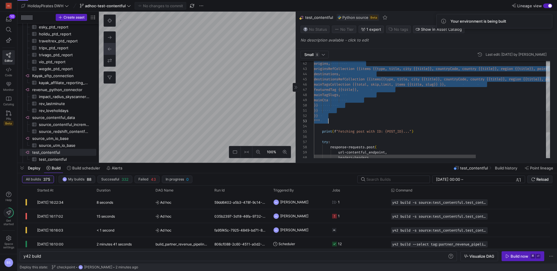
click at [332, 121] on div "origins, originsRefCollection {{items {{typ e, title, city {{title}}, countryCo…" at bounding box center [483, 56] width 338 height 436
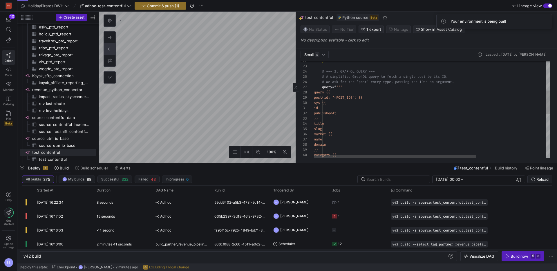
click at [322, 99] on div "slug title }} publishedAt sys {{ id query {{ post(id: "{POST_ID}") {{ market {{…" at bounding box center [483, 139] width 338 height 399
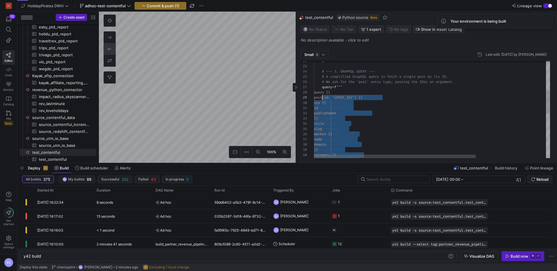
click at [385, 113] on div "slug title }} publishedAt sys {{ id query {{ post(id: "{POST_ID}") {{ market {{…" at bounding box center [483, 139] width 338 height 399
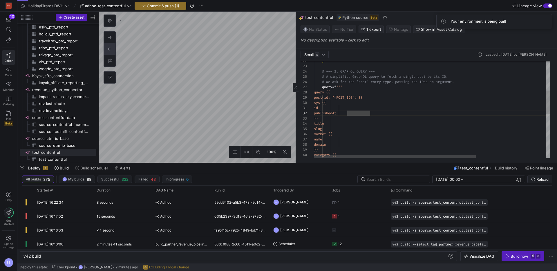
click at [334, 99] on div "slug title }} publishedAt sys {{ id query {{ post(id: "{POST_ID}") {{ market {{…" at bounding box center [483, 139] width 338 height 399
click at [375, 112] on div "slug title }} publishedAt sys {{ id query {{ post(id: "{POST_ID}") {{ market {{…" at bounding box center [483, 139] width 338 height 399
click at [327, 98] on div "slug title }} publishedAt sys {{ id query {{ post(id: "{POST_ID}") {{ market {{…" at bounding box center [483, 139] width 338 height 399
click at [333, 98] on div "slug title }} publishedAt sys {{ id query {{ post(id: "{POST_ID}") {{ market {{…" at bounding box center [483, 139] width 338 height 399
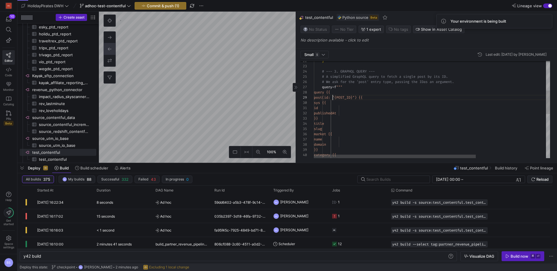
click at [333, 98] on div "slug title }} publishedAt sys {{ id query {{ post(id: "{POST_ID}") {{ market {{…" at bounding box center [483, 139] width 338 height 399
type textarea ""Content-Type": "application/json" } # --- 3. GRAPHQL QUERY --- # A simplified …"
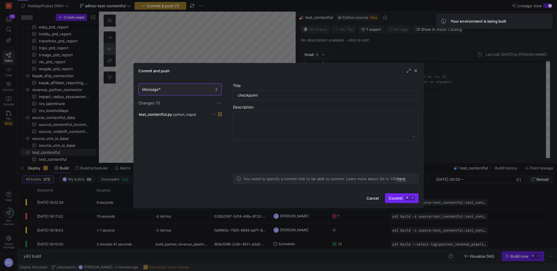
click at [397, 197] on span "Commit ⌘ ⏎" at bounding box center [402, 198] width 26 height 5
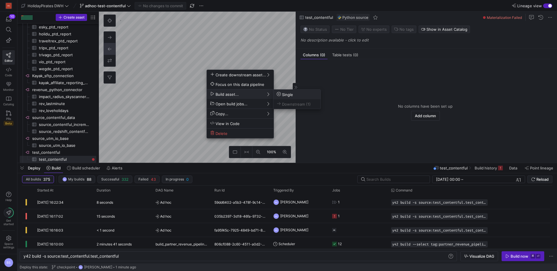
click at [292, 93] on span "Single" at bounding box center [285, 94] width 16 height 5
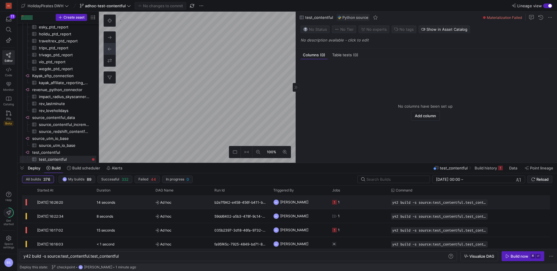
click at [234, 199] on div "b2e7f942-e458-456f-b411-b2f7a30b15c2" at bounding box center [240, 202] width 59 height 14
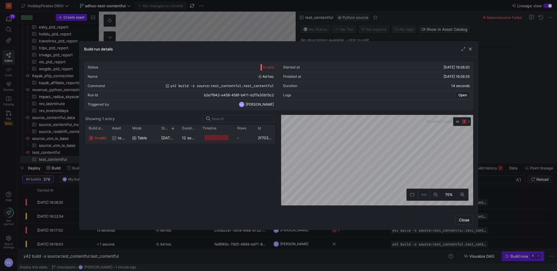
click at [193, 140] on div "12 seconds" at bounding box center [189, 137] width 21 height 11
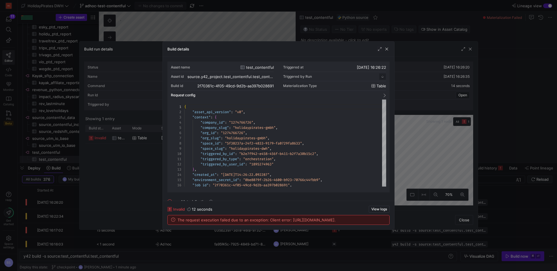
scroll to position [52, 0]
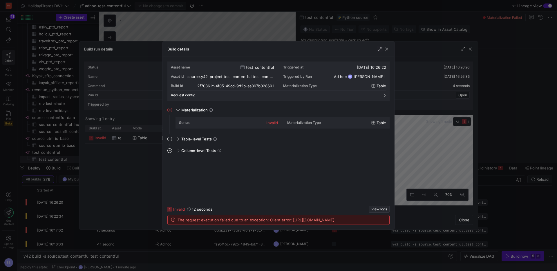
click at [376, 207] on span "View logs" at bounding box center [380, 209] width 16 height 4
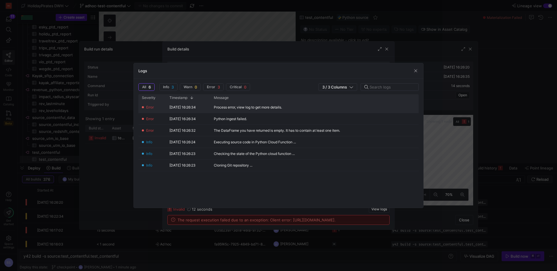
click at [277, 108] on div "Process error, view log to get more details." at bounding box center [248, 107] width 68 height 4
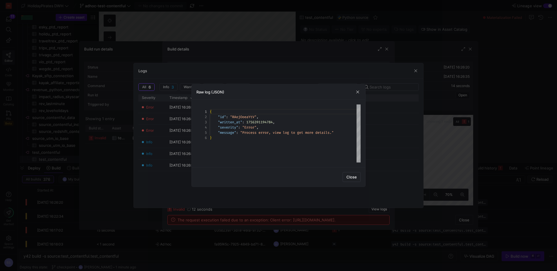
scroll to position [26, 0]
click at [358, 93] on span "button" at bounding box center [358, 92] width 6 height 6
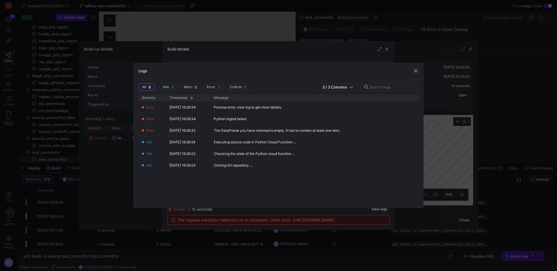
click at [415, 71] on span "button" at bounding box center [416, 71] width 6 height 6
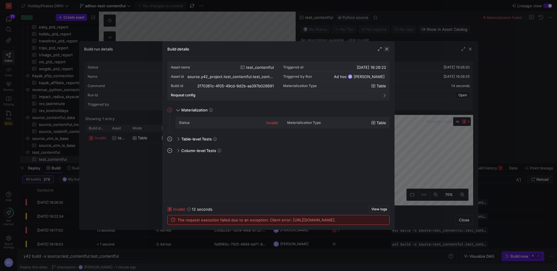
click at [388, 49] on span "button" at bounding box center [387, 49] width 6 height 6
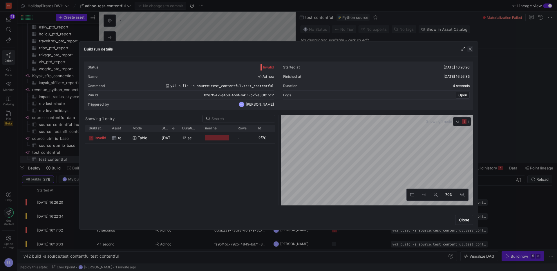
click at [473, 51] on span "button" at bounding box center [471, 49] width 6 height 6
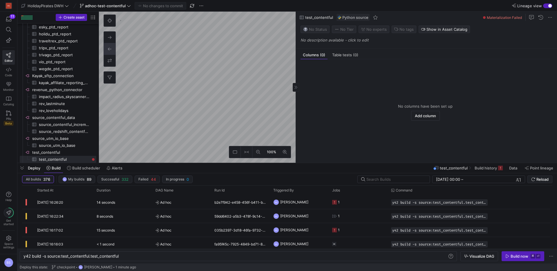
type textarea "y42 build"
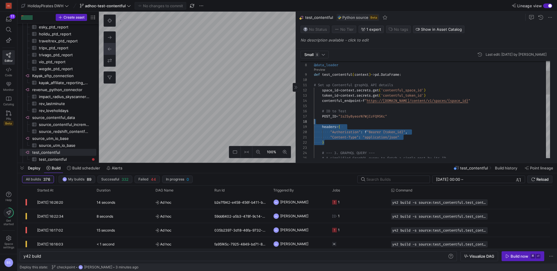
scroll to position [42, 0]
drag, startPoint x: 342, startPoint y: 142, endPoint x: 313, endPoint y: 127, distance: 32.2
click at [314, 127] on div "} "Content-Type" : "application/json" "Authorization" : f "Bearer {token_id}" ,…" at bounding box center [432, 219] width 236 height 396
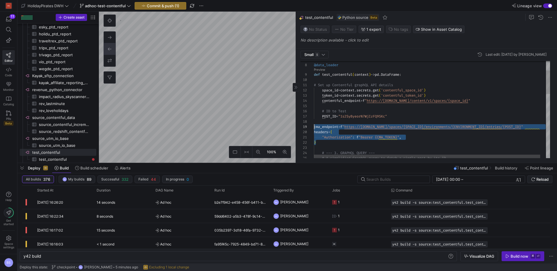
drag, startPoint x: 327, startPoint y: 143, endPoint x: 307, endPoint y: 127, distance: 25.4
click at [314, 127] on div "} "Authorization" : f "Bearer {CMA_TOKEN}" , headers = { cma_endpoint = f " htt…" at bounding box center [435, 220] width 242 height 399
click at [352, 120] on div "} "Authorization" : f "Bearer {CMA_TOKEN}" , headers = { cma_endpoint = f " htt…" at bounding box center [439, 220] width 251 height 399
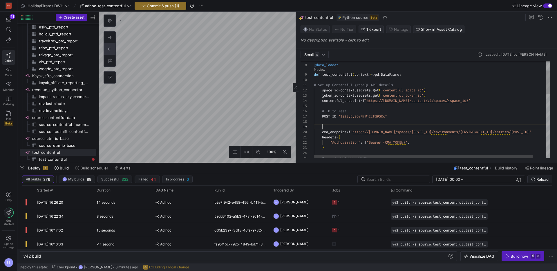
scroll to position [42, 63]
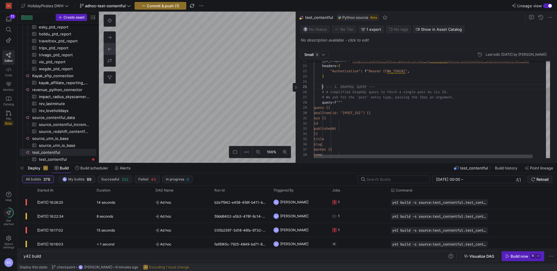
click at [322, 87] on div "} # --- 3. GRAPHQL QUERY --- # A simplified GraphQL query to fetch a single pos…" at bounding box center [439, 152] width 251 height 404
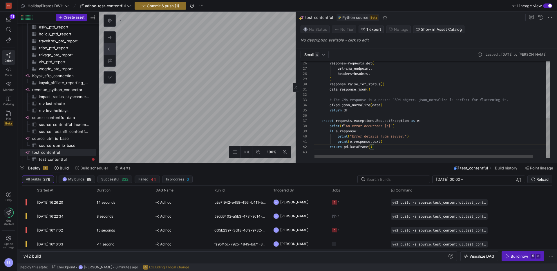
scroll to position [5, 61]
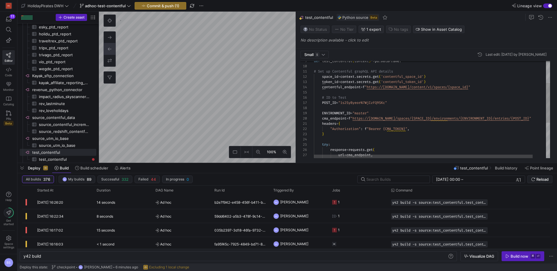
click at [335, 135] on div "response = requests . get ( url = cma_endpoint , headers = headers , try : } "A…" at bounding box center [439, 126] width 251 height 237
click at [337, 138] on div "response = requests . get ( url = cma_endpoint , headers = headers , try : } "A…" at bounding box center [439, 126] width 251 height 237
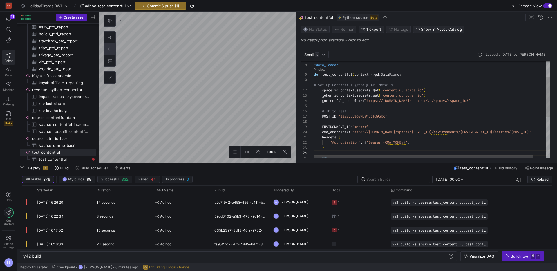
click at [333, 96] on div "try : } "Authorization" : f "Bearer {CMA_TOKEN}" , headers = { cma_endpoint = f…" at bounding box center [439, 139] width 251 height 237
click at [394, 140] on div "try : } "Authorization" : f "Bearer {CMA_TOKEN}" , headers = { cma_endpoint = f…" at bounding box center [439, 139] width 251 height 237
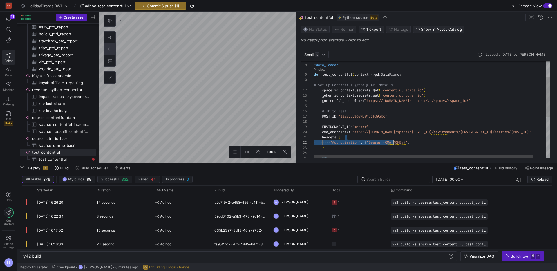
click at [394, 142] on div "try : } "Authorization" : f "Bearer {CMA_TOKEN}" , headers = { cma_endpoint = f…" at bounding box center [439, 139] width 251 height 237
type textarea "headers = { "Authorization": f"Bearer {token_id}", } try: response = requests.g…"
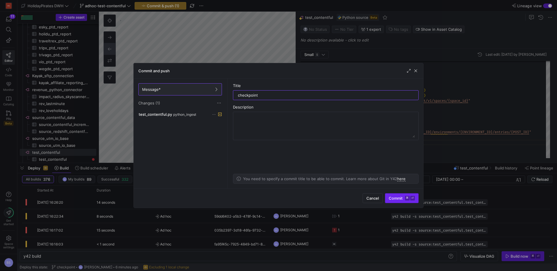
click at [392, 197] on span "Commit ⌘ ⏎" at bounding box center [402, 198] width 26 height 5
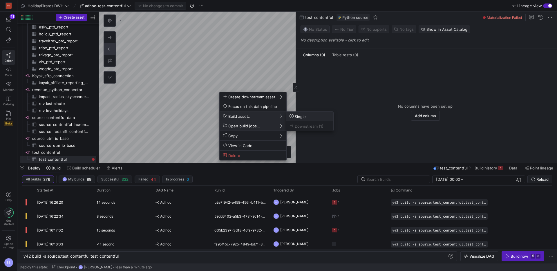
click at [304, 115] on span "Single" at bounding box center [298, 116] width 16 height 5
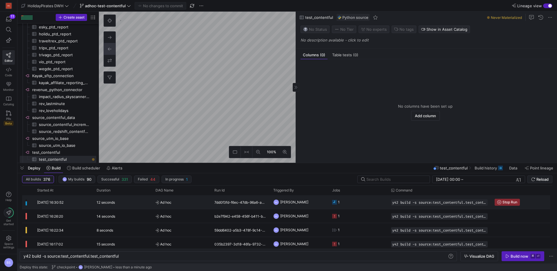
click at [210, 206] on div "Ad hoc" at bounding box center [181, 202] width 59 height 14
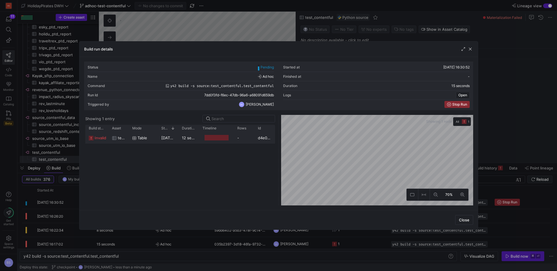
click at [147, 138] on span "Table" at bounding box center [143, 137] width 10 height 11
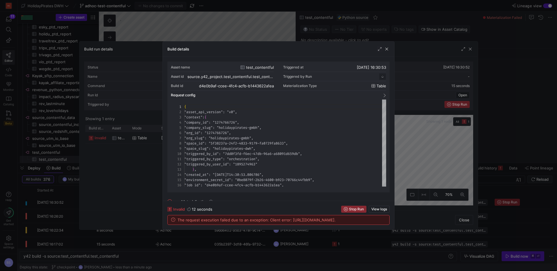
scroll to position [52, 0]
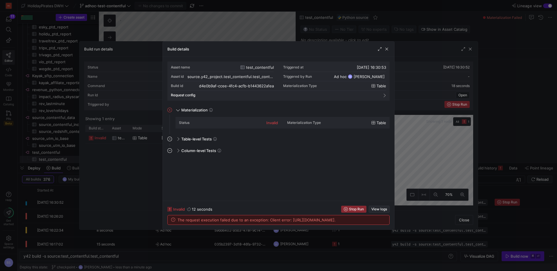
click at [377, 207] on span "View logs" at bounding box center [380, 209] width 16 height 4
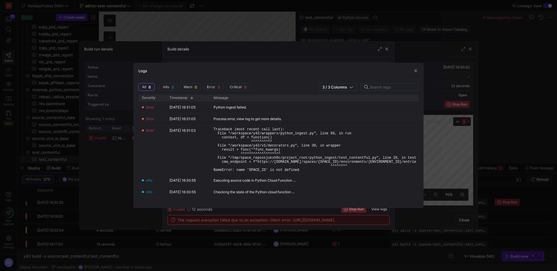
click at [413, 72] on span "button" at bounding box center [416, 71] width 6 height 6
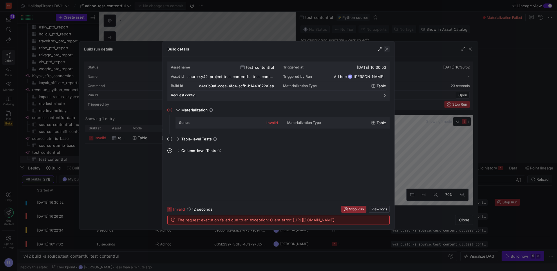
click at [388, 51] on span "button" at bounding box center [387, 49] width 6 height 6
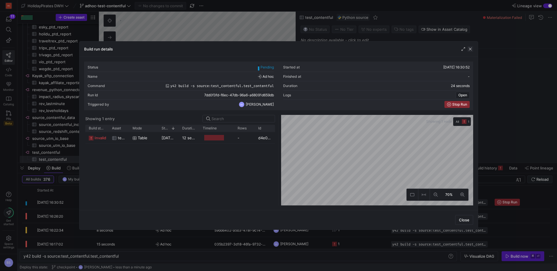
click at [471, 50] on span "button" at bounding box center [471, 49] width 6 height 6
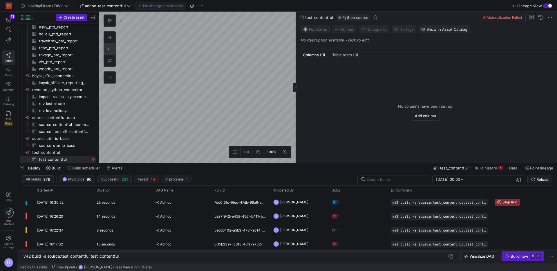
type textarea "y42 build"
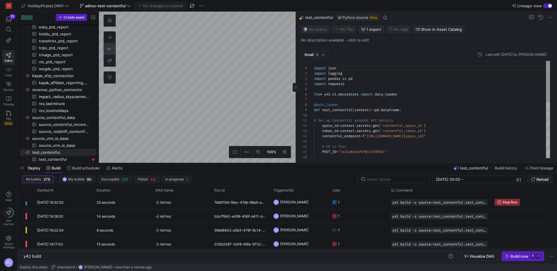
scroll to position [52, 0]
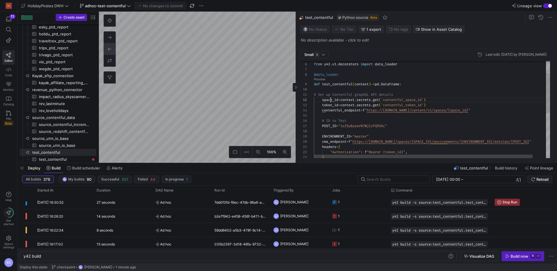
click at [332, 100] on div "from y42 . v1 . decorators import data_loader @data_loader def test_contentful …" at bounding box center [439, 149] width 251 height 237
click at [435, 139] on div "from y42 . v1 . decorators import data_loader @data_loader def test_contentful …" at bounding box center [439, 149] width 251 height 237
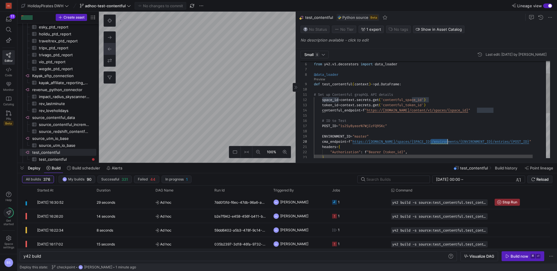
type textarea "# Set up Contentful graphQL API details space_id = context.secrets.get('content…"
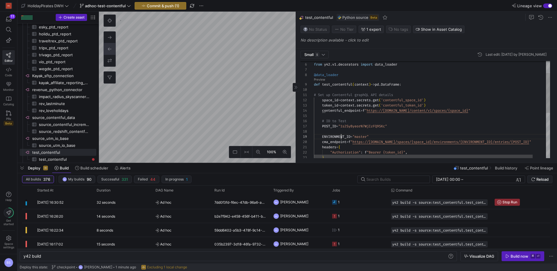
click at [342, 137] on div "def test_contentful ( context ) -> pd . DataFrame : # Set up Contentful graphQL…" at bounding box center [439, 149] width 251 height 237
click at [340, 129] on div "def test_contentful ( context ) -> pd . DataFrame : # Set up Contentful graphQL…" at bounding box center [439, 149] width 251 height 237
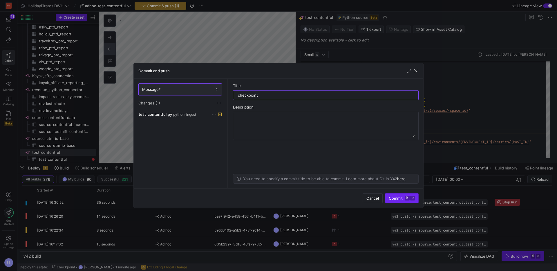
click at [392, 197] on span "Commit ⌘ ⏎" at bounding box center [402, 198] width 26 height 5
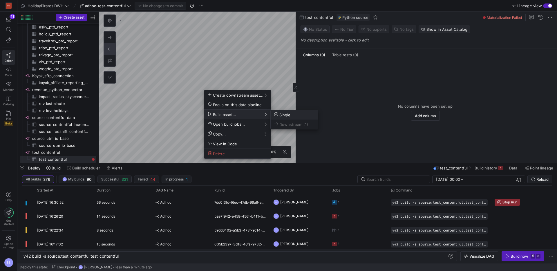
click at [281, 117] on span "Single" at bounding box center [282, 114] width 16 height 5
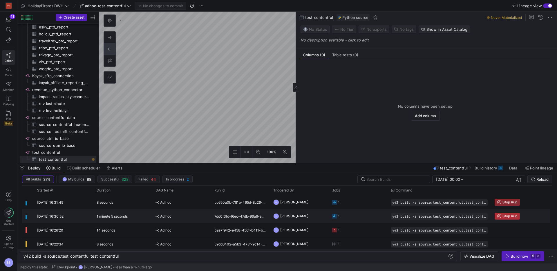
click at [503, 215] on span "Stop Run" at bounding box center [510, 216] width 15 height 4
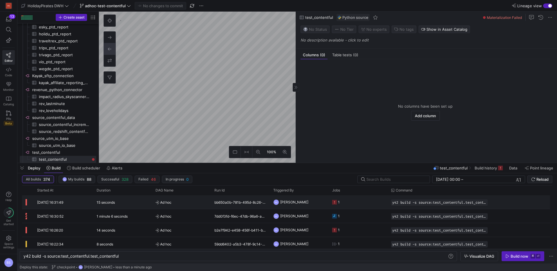
click at [201, 204] on span "Ad hoc" at bounding box center [182, 203] width 52 height 14
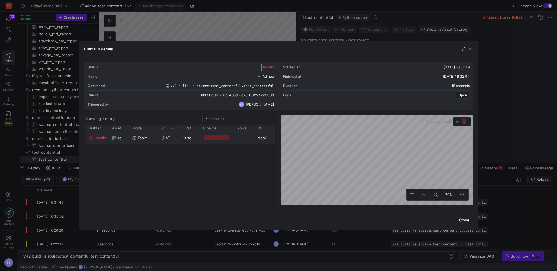
click at [211, 138] on div "Press SPACE to select this row." at bounding box center [216, 138] width 24 height 6
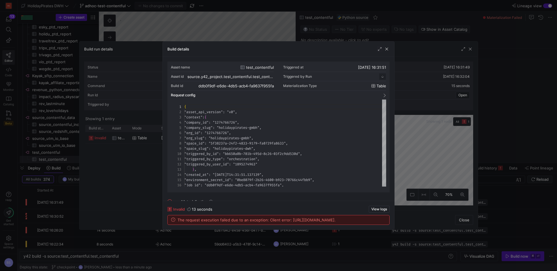
scroll to position [52, 0]
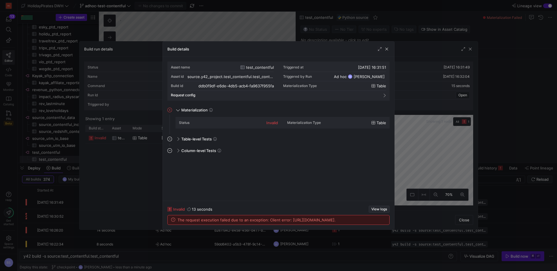
click at [375, 207] on span "View logs" at bounding box center [380, 209] width 16 height 4
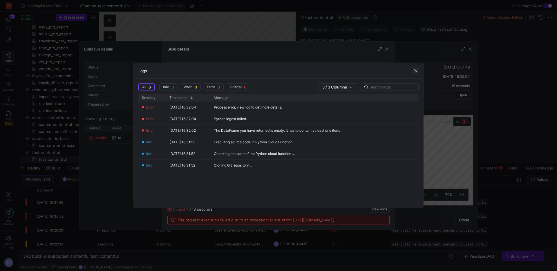
click at [414, 70] on span "button" at bounding box center [416, 71] width 6 height 6
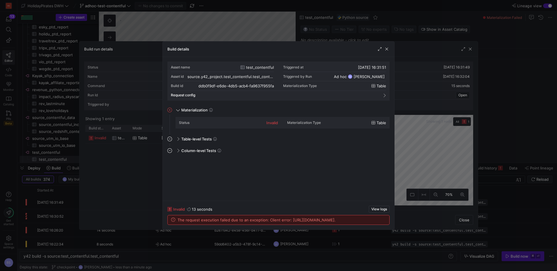
drag, startPoint x: 385, startPoint y: 50, endPoint x: 355, endPoint y: 49, distance: 30.5
click at [385, 50] on span "button" at bounding box center [387, 49] width 6 height 6
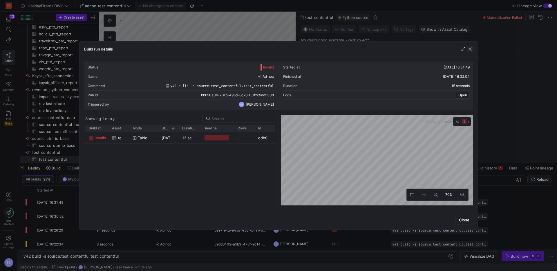
click at [471, 49] on span "button" at bounding box center [471, 49] width 6 height 6
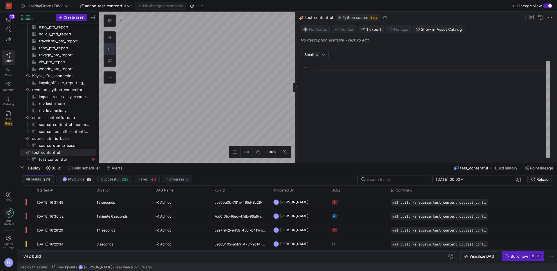
type textarea "y42 build"
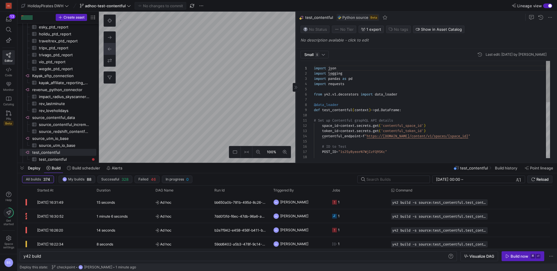
scroll to position [52, 0]
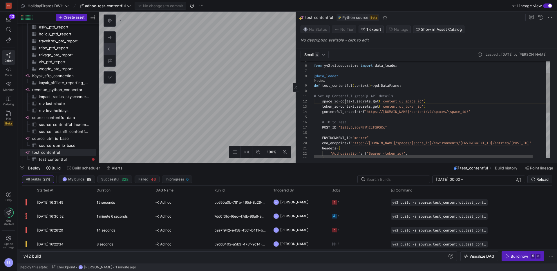
click at [345, 102] on div ""Authorization" : f "Bearer {token_id}" , } headers = { cma_endpoint = f " http…" at bounding box center [439, 150] width 251 height 237
click at [346, 106] on div ""Authorization" : f "Bearer {token_id}" , } headers = { cma_endpoint = f " http…" at bounding box center [439, 150] width 251 height 237
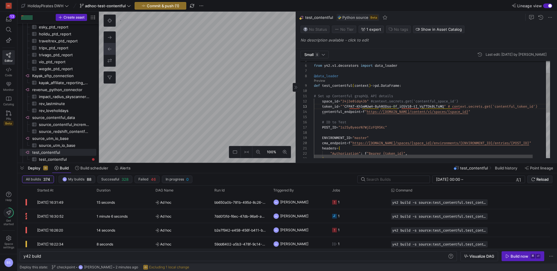
scroll to position [10, 144]
click at [349, 107] on div ""Authorization" : f "Bearer {token_id}" , headers = { cma_endpoint = f " https:…" at bounding box center [439, 150] width 251 height 237
click at [369, 121] on div ""Authorization" : f "Bearer {token_id}" , headers = { cma_endpoint = f " https:…" at bounding box center [439, 150] width 251 height 237
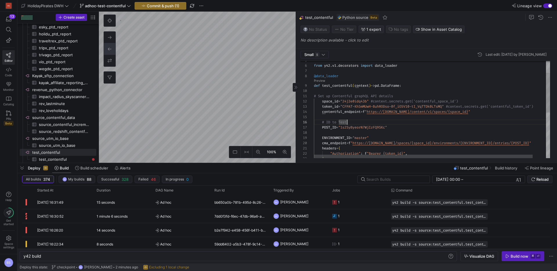
type textarea "# Set up Contentful graphQL API details space_id = "24j3e0idq43b" #context.secr…"
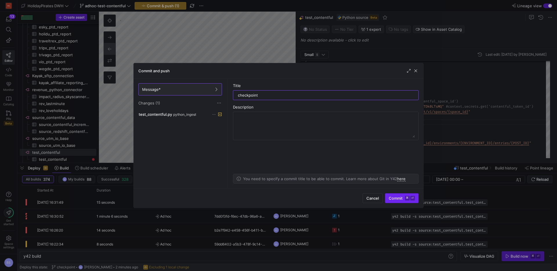
click at [401, 198] on span "Commit ⌘ ⏎" at bounding box center [402, 198] width 26 height 5
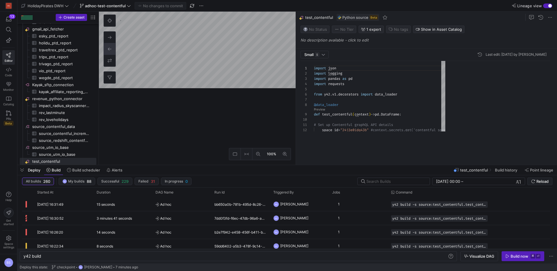
scroll to position [52, 0]
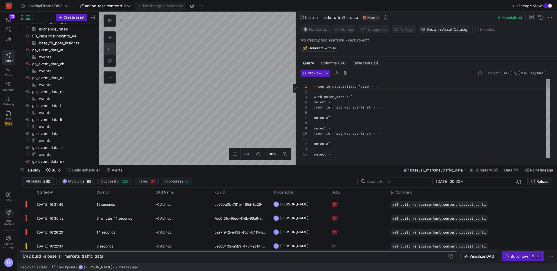
scroll to position [52, 0]
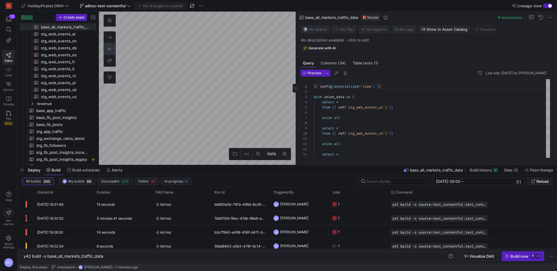
type textarea "y42 build -s mart_traffic_source_medium"
type textarea "{# In this model we provide source and medium fields. #} with traffic as ( SELE…"
